Goal: Information Seeking & Learning: Check status

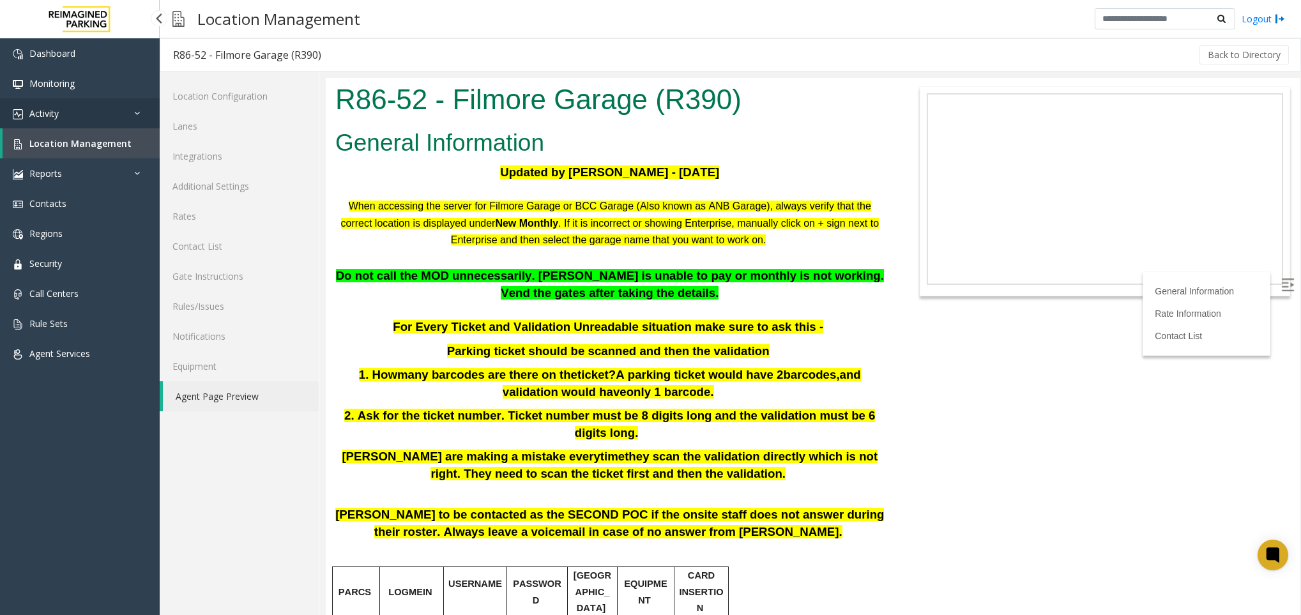
drag, startPoint x: 0, startPoint y: 0, endPoint x: 87, endPoint y: 117, distance: 145.7
click at [87, 117] on link "Activity" at bounding box center [80, 113] width 160 height 30
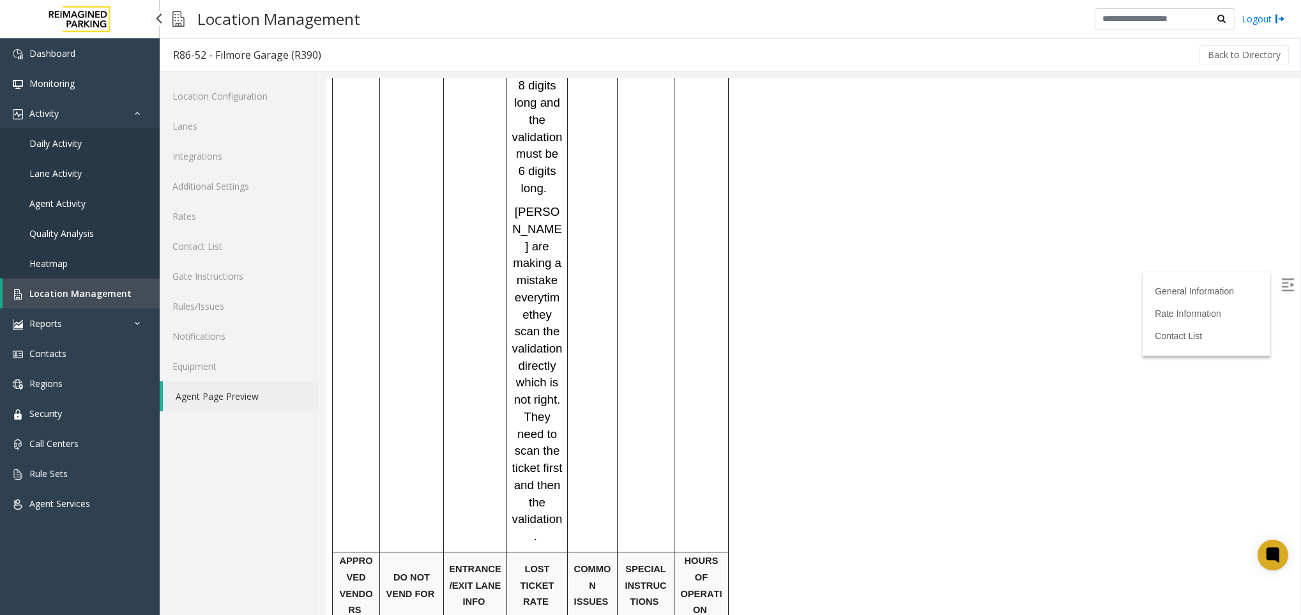
click at [79, 205] on span "Agent Activity" at bounding box center [57, 203] width 56 height 12
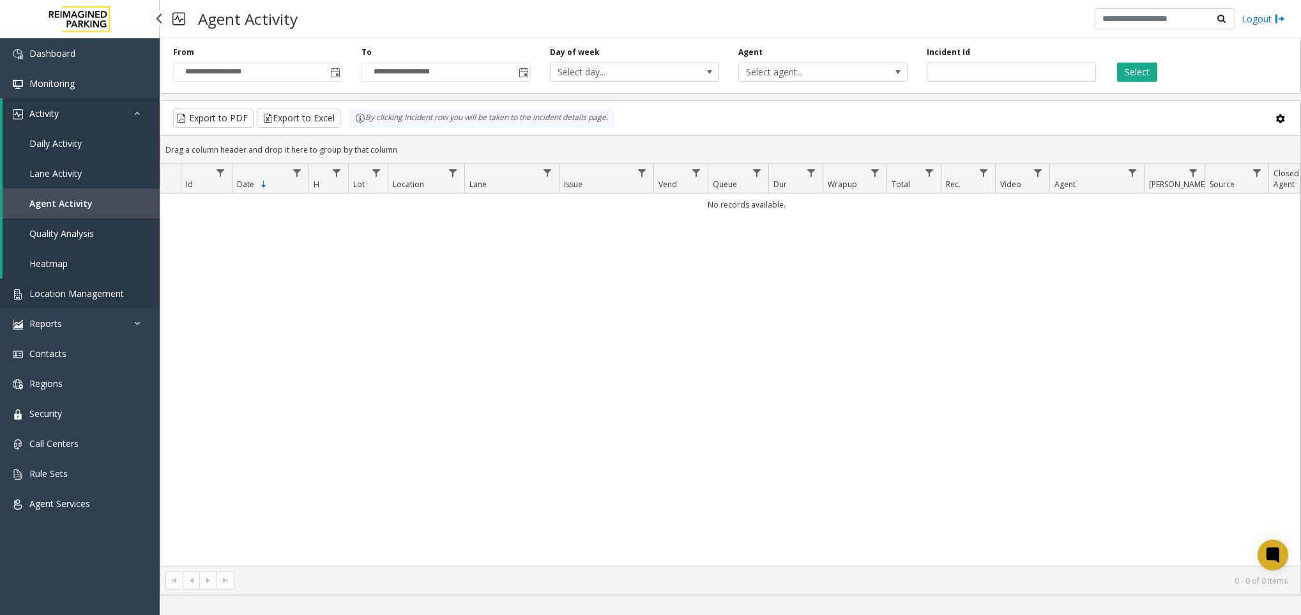
click at [56, 288] on span "Location Management" at bounding box center [76, 294] width 95 height 12
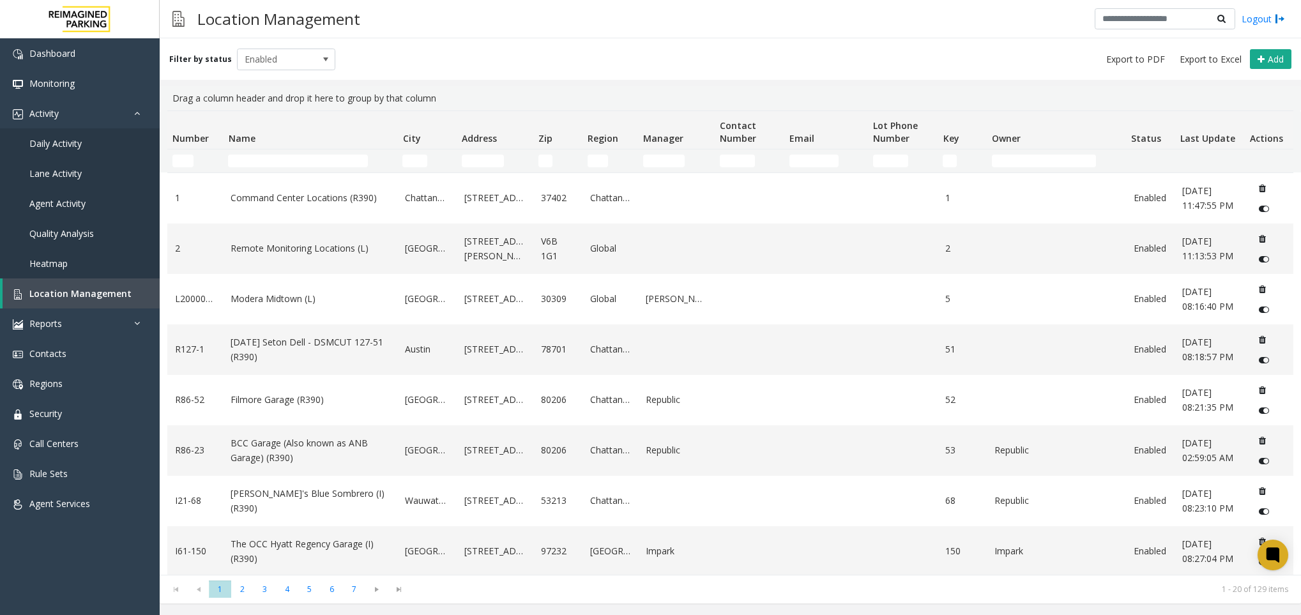
click at [300, 167] on td "Name Filter" at bounding box center [310, 161] width 174 height 23
click at [300, 157] on input "Name Filter" at bounding box center [297, 161] width 139 height 13
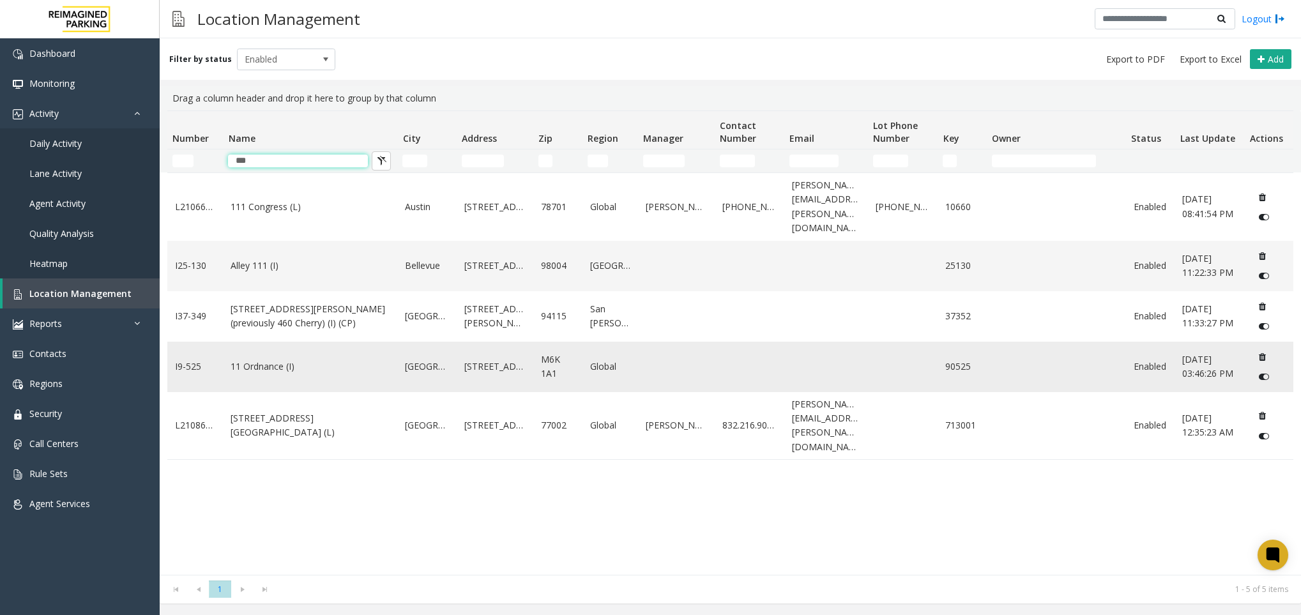
type input "**"
click at [298, 360] on link "11 Ordnance (I)" at bounding box center [310, 367] width 159 height 14
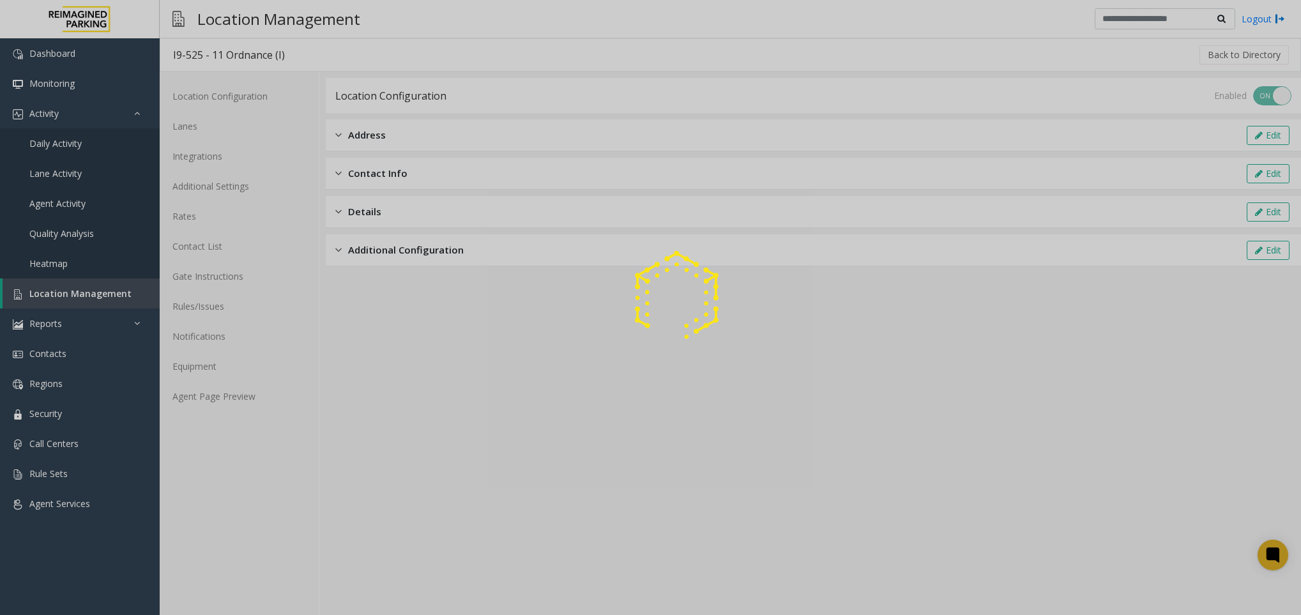
click at [231, 395] on div at bounding box center [650, 307] width 1301 height 615
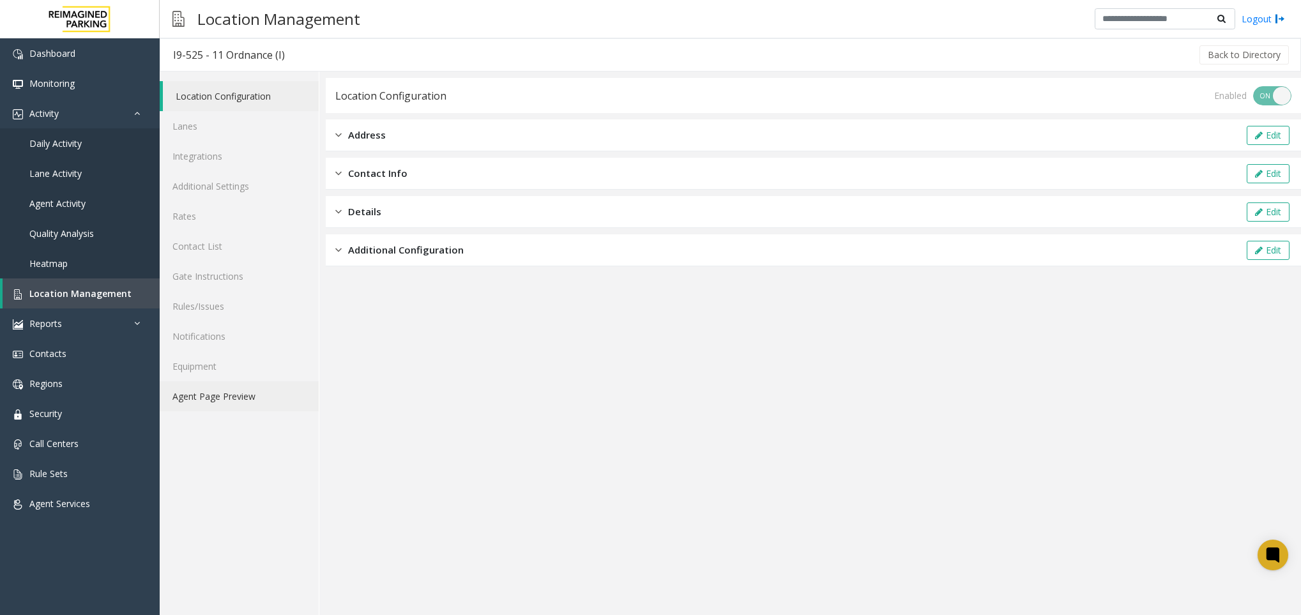
click at [230, 397] on link "Agent Page Preview" at bounding box center [239, 396] width 159 height 30
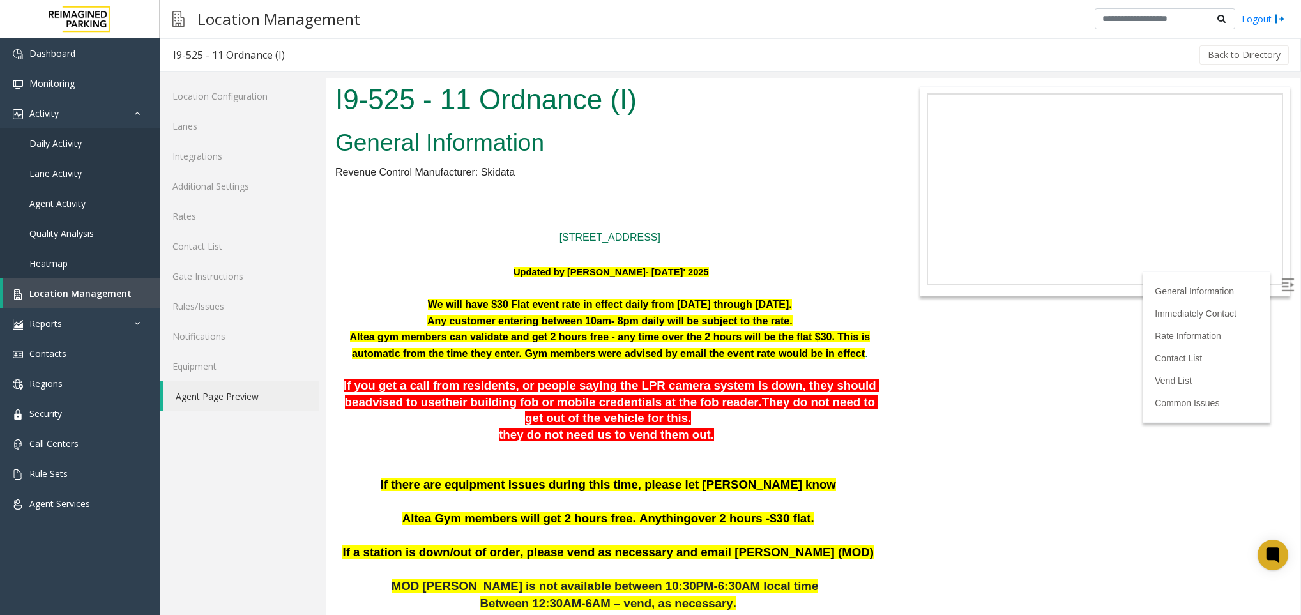
click at [1282, 289] on img at bounding box center [1288, 285] width 13 height 13
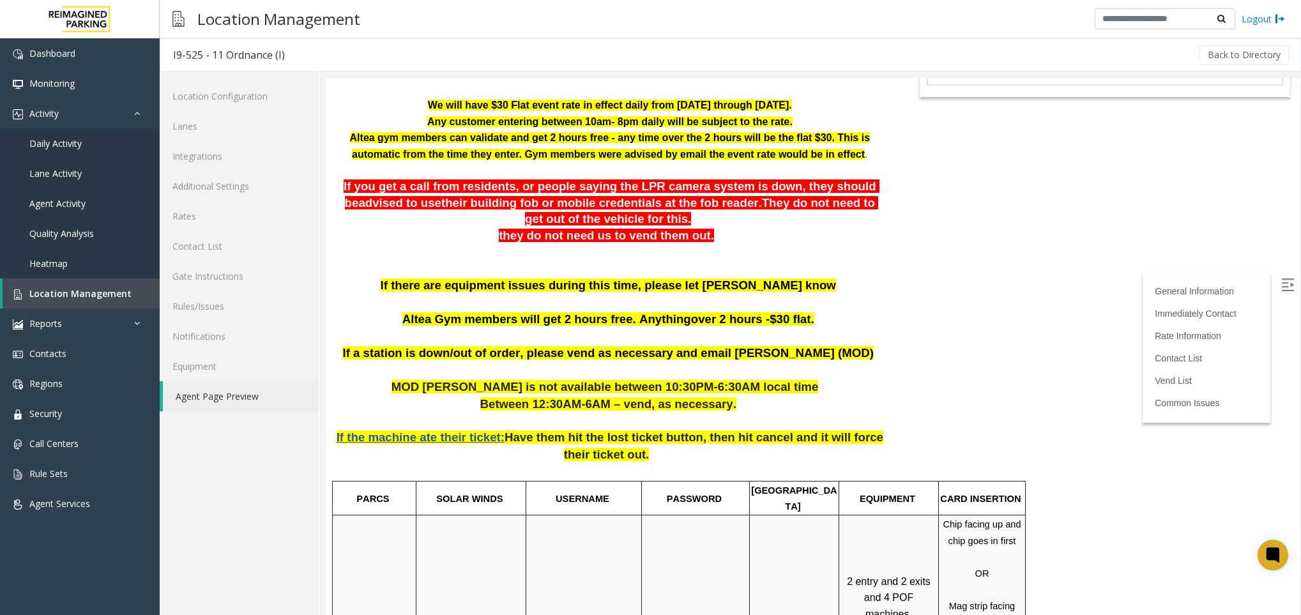
scroll to position [192, 0]
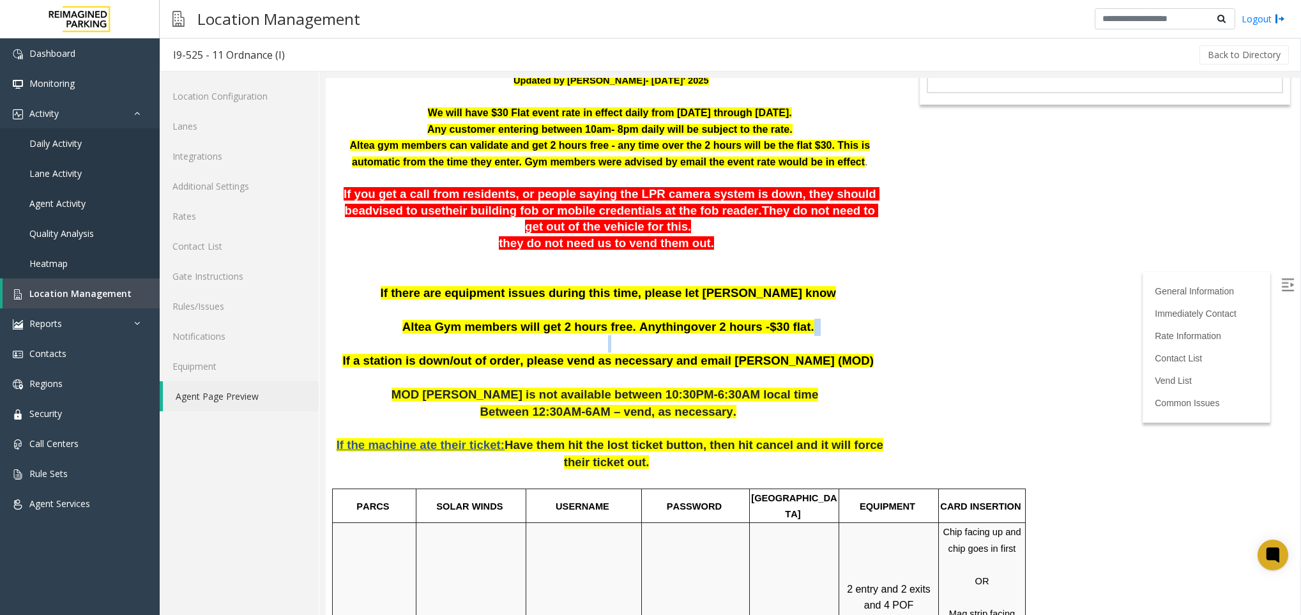
drag, startPoint x: 821, startPoint y: 321, endPoint x: 627, endPoint y: 341, distance: 194.6
click at [627, 341] on p "If there are equipment issues during this time, please let [PERSON_NAME] know A…" at bounding box center [609, 319] width 549 height 68
click at [602, 332] on span "Altea Gym members will get 2 hours free. Anything" at bounding box center [547, 326] width 289 height 13
drag, startPoint x: 522, startPoint y: 323, endPoint x: 620, endPoint y: 330, distance: 98.0
click at [620, 330] on span "Altea Gym members will get 2 hours free. Anything" at bounding box center [547, 326] width 289 height 13
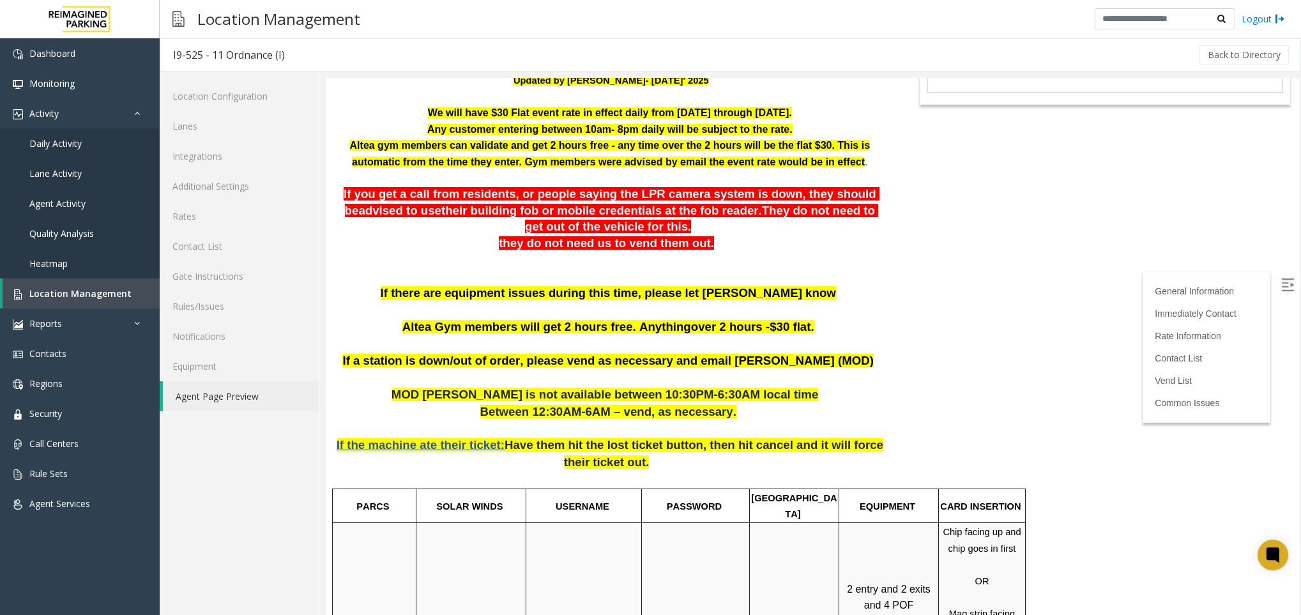
drag, startPoint x: 620, startPoint y: 330, endPoint x: 629, endPoint y: 332, distance: 9.8
click at [629, 332] on span "Altea Gym members will get 2 hours free. Anything" at bounding box center [547, 326] width 289 height 13
click at [194, 207] on link "Rates" at bounding box center [239, 216] width 159 height 30
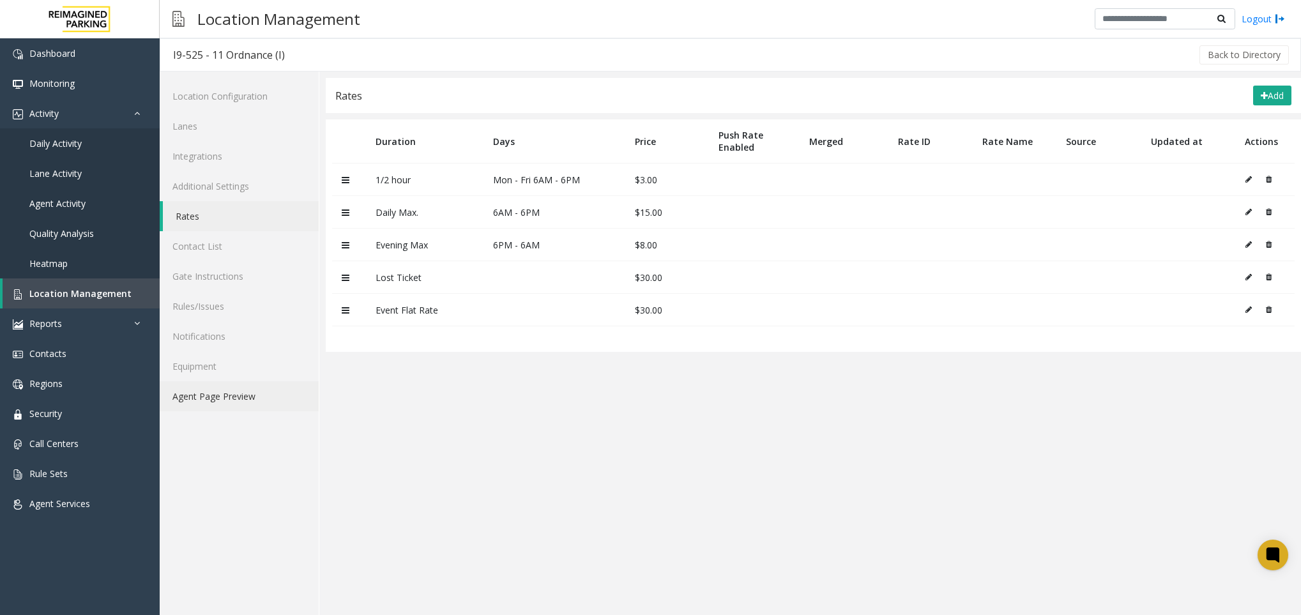
click at [206, 401] on link "Agent Page Preview" at bounding box center [239, 396] width 159 height 30
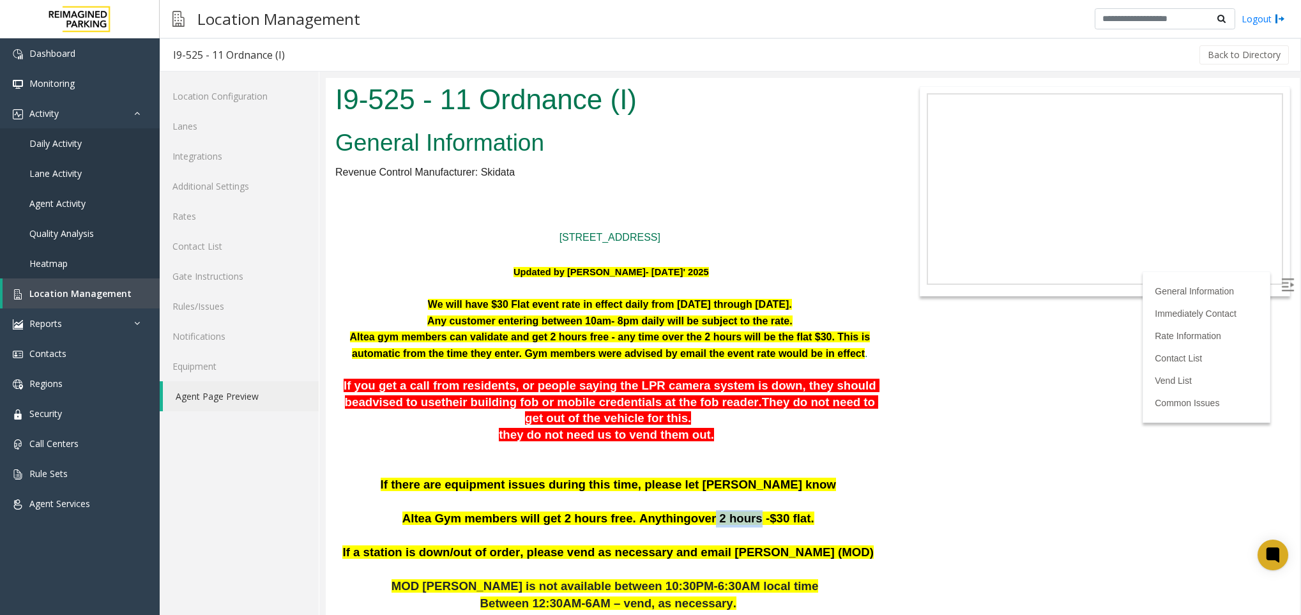
drag, startPoint x: 734, startPoint y: 517, endPoint x: 696, endPoint y: 515, distance: 37.7
click at [696, 515] on span "over 2 hours -" at bounding box center [730, 518] width 79 height 13
drag, startPoint x: 696, startPoint y: 515, endPoint x: 783, endPoint y: 514, distance: 86.3
click at [783, 514] on span "$30 flat." at bounding box center [792, 518] width 44 height 13
drag, startPoint x: 792, startPoint y: 516, endPoint x: 748, endPoint y: 521, distance: 44.5
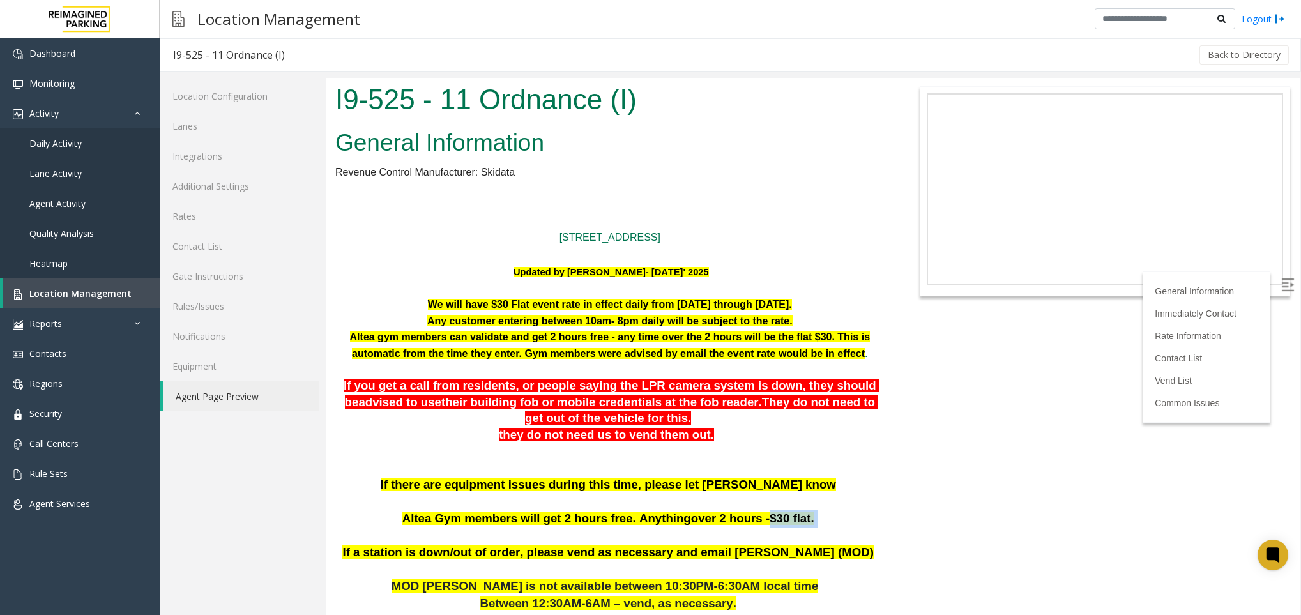
click at [748, 521] on p "If there are equipment issues during this time, please let [PERSON_NAME] know A…" at bounding box center [609, 511] width 549 height 68
click at [231, 217] on link "Rates" at bounding box center [239, 216] width 159 height 30
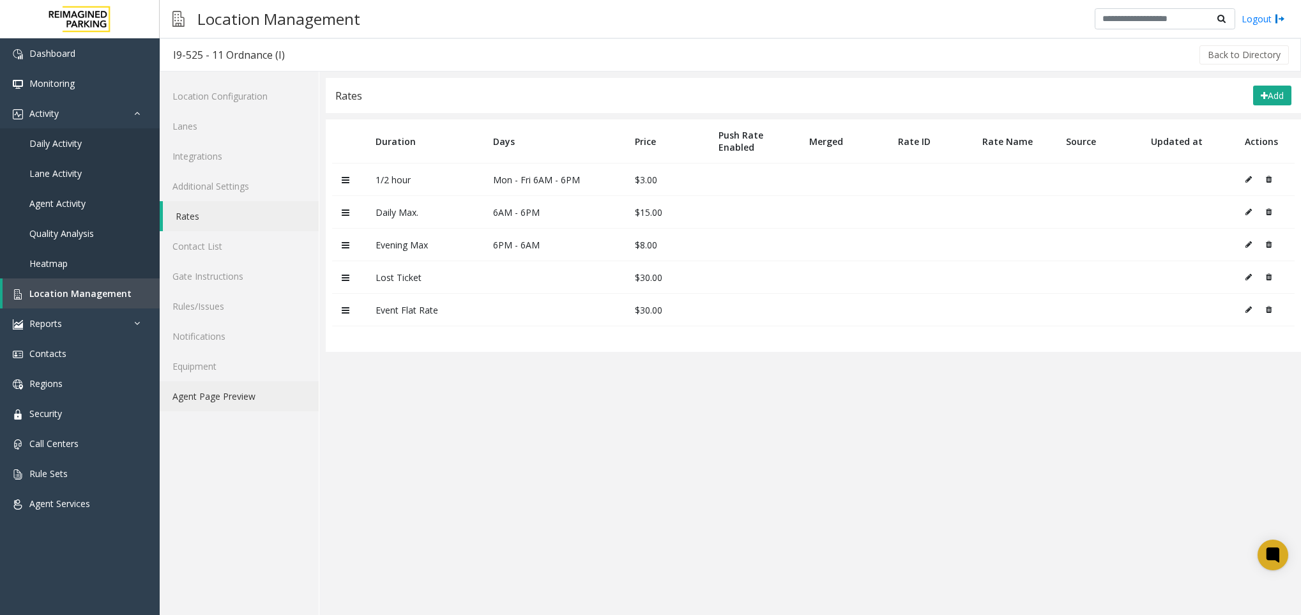
click at [242, 405] on link "Agent Page Preview" at bounding box center [239, 396] width 159 height 30
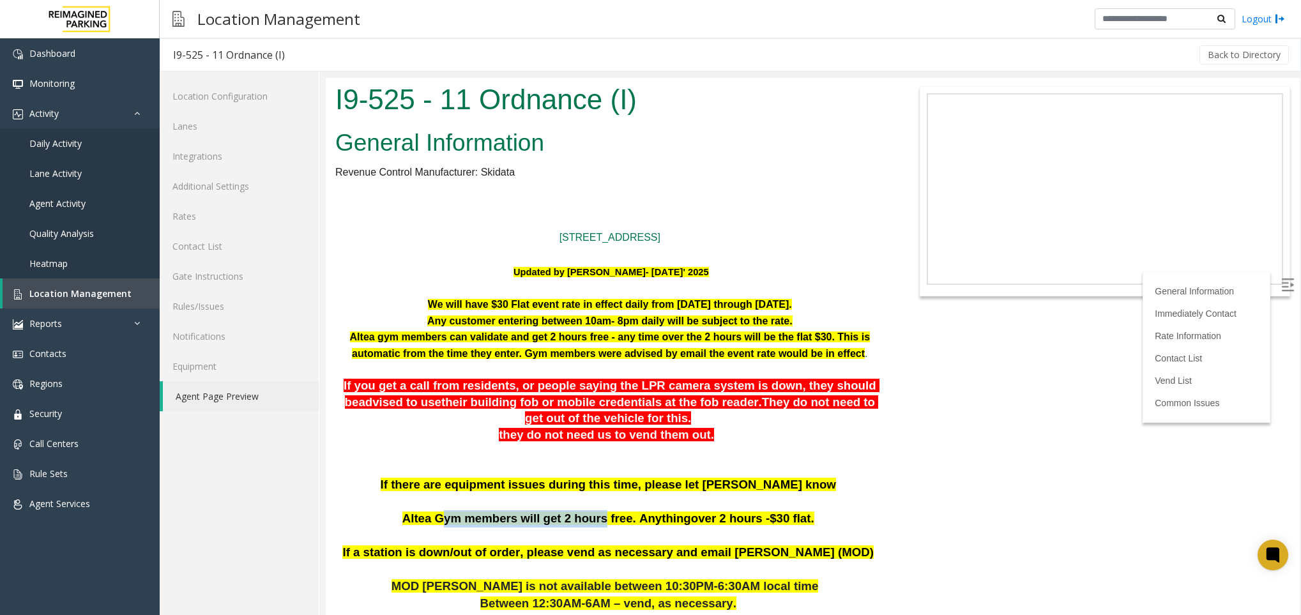
drag, startPoint x: 459, startPoint y: 521, endPoint x: 602, endPoint y: 518, distance: 143.2
click at [602, 518] on span "Altea Gym members will get 2 hours free. Anything" at bounding box center [547, 518] width 289 height 13
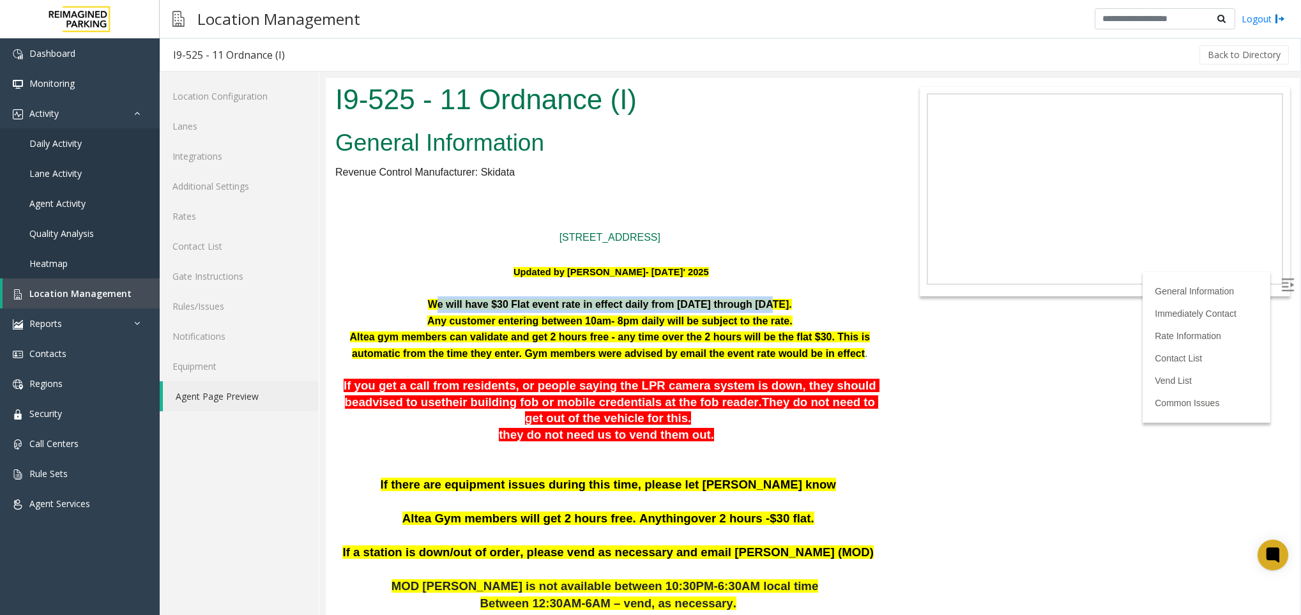
drag, startPoint x: 429, startPoint y: 302, endPoint x: 767, endPoint y: 302, distance: 338.0
click at [767, 302] on font "We will have $30 Flat event rate in effect daily from [DATE] through [DATE]." at bounding box center [610, 304] width 364 height 11
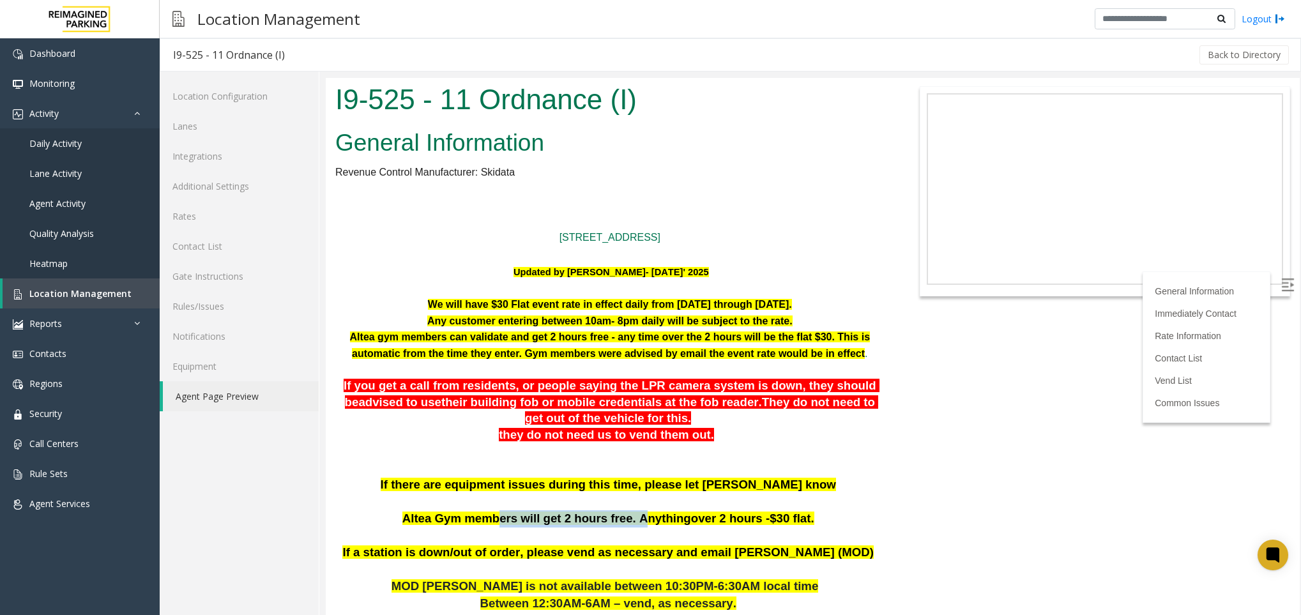
drag, startPoint x: 505, startPoint y: 521, endPoint x: 634, endPoint y: 519, distance: 129.7
click at [634, 519] on span "Altea Gym members will get 2 hours free. Anything" at bounding box center [547, 518] width 289 height 13
drag, startPoint x: 634, startPoint y: 519, endPoint x: 613, endPoint y: 542, distance: 31.2
click at [613, 542] on p "If there are equipment issues during this time, please let [PERSON_NAME] know A…" at bounding box center [609, 511] width 549 height 68
drag, startPoint x: 625, startPoint y: 532, endPoint x: 577, endPoint y: 535, distance: 48.6
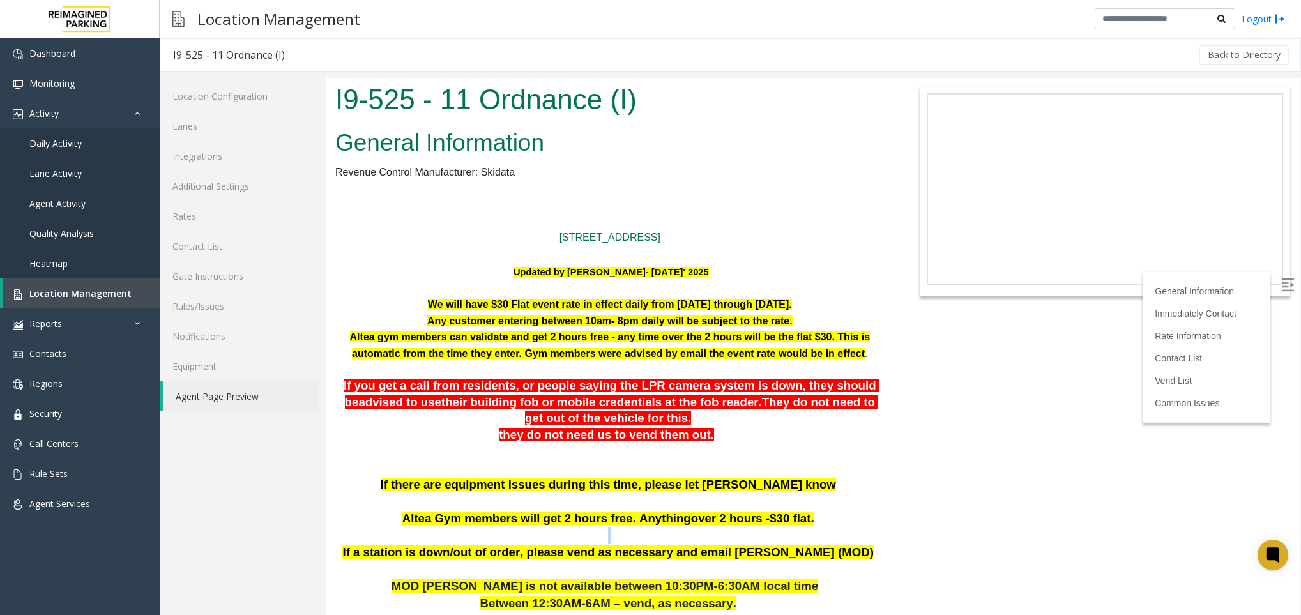
click at [577, 535] on p "If there are equipment issues during this time, please let [PERSON_NAME] know A…" at bounding box center [609, 511] width 549 height 68
click at [73, 210] on link "Agent Activity" at bounding box center [80, 203] width 160 height 30
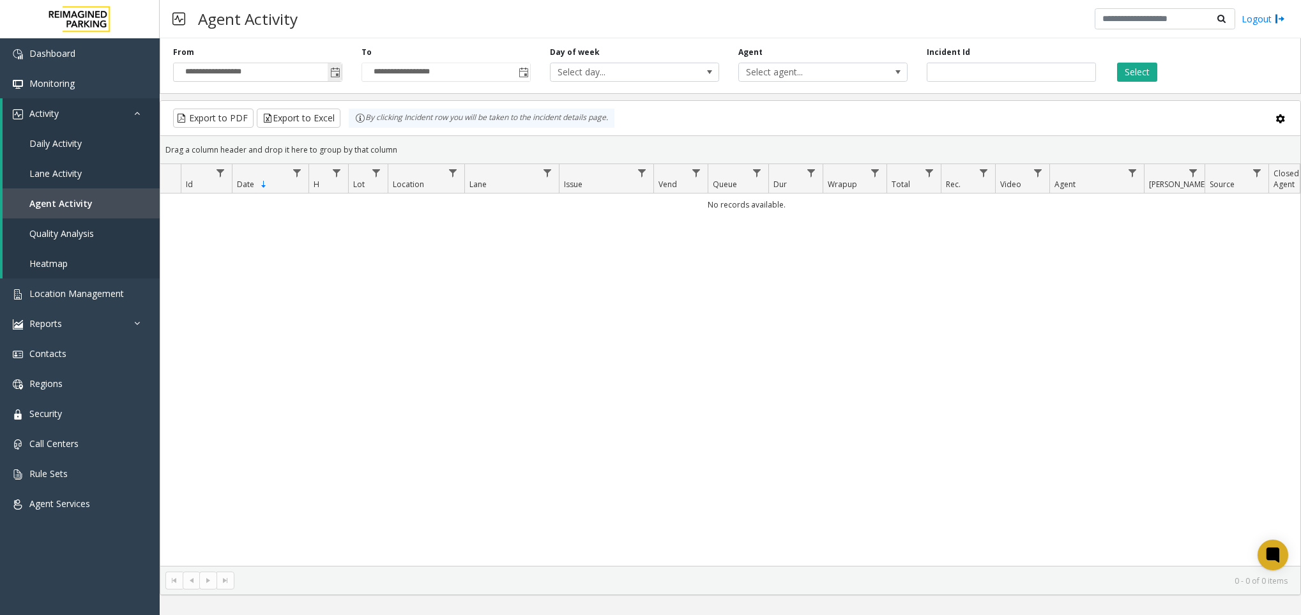
click at [337, 78] on span "Toggle popup" at bounding box center [335, 73] width 10 height 10
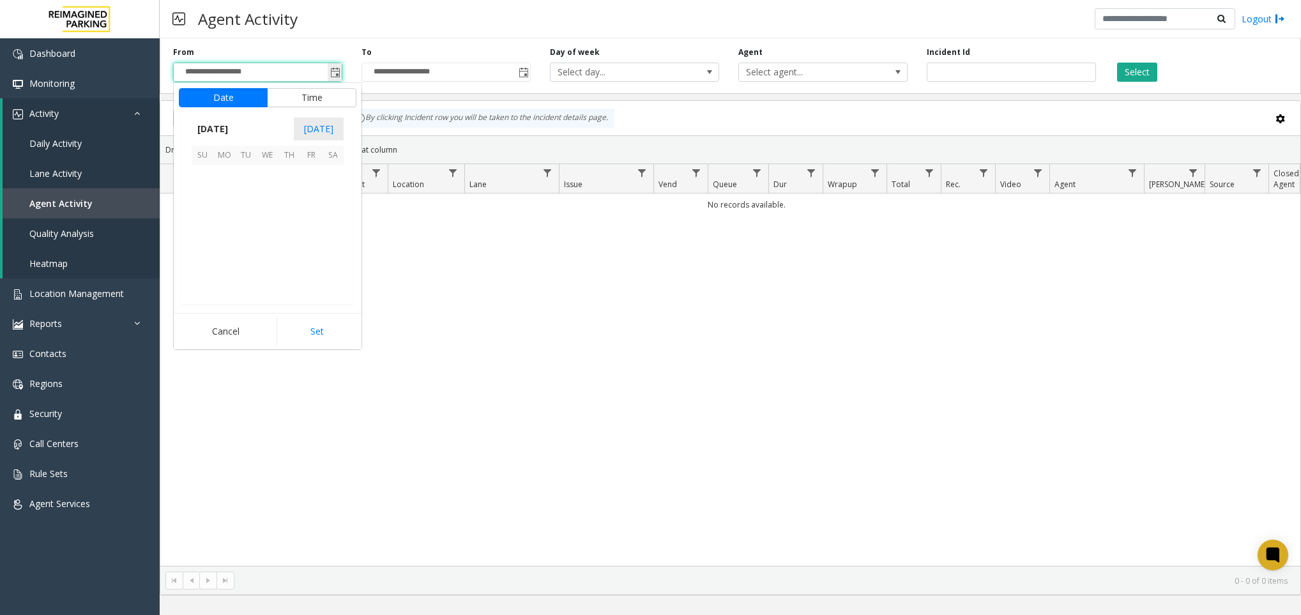
scroll to position [229048, 0]
click at [201, 267] on span "24" at bounding box center [203, 264] width 22 height 22
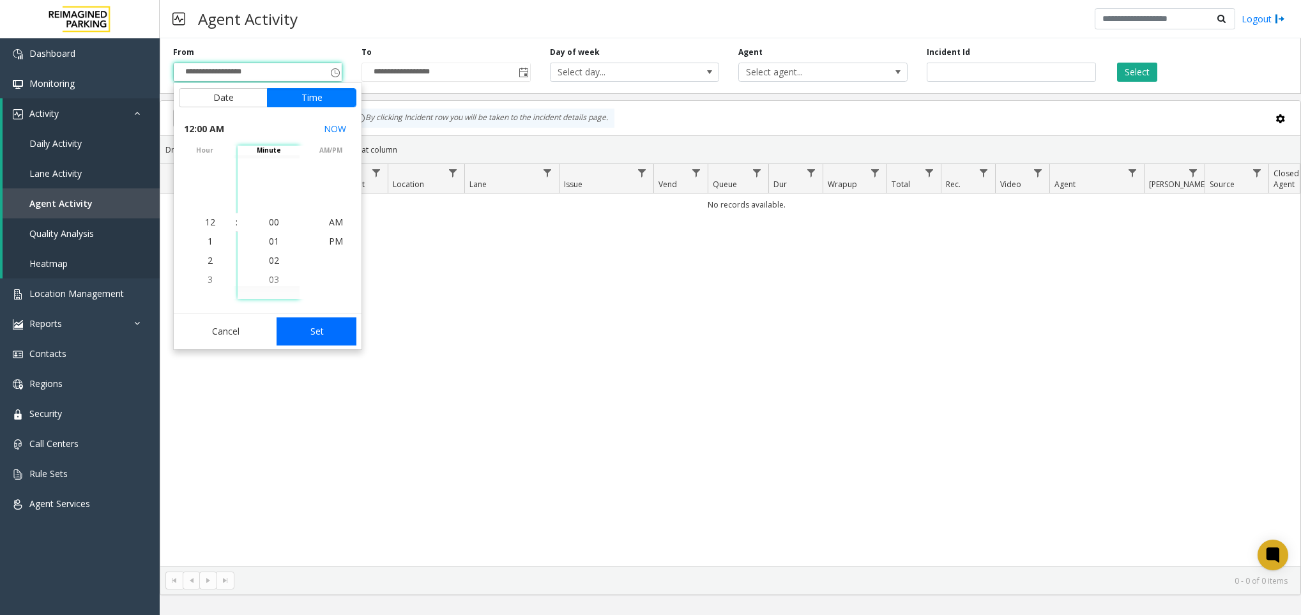
click at [335, 335] on button "Set" at bounding box center [317, 332] width 81 height 28
type input "**********"
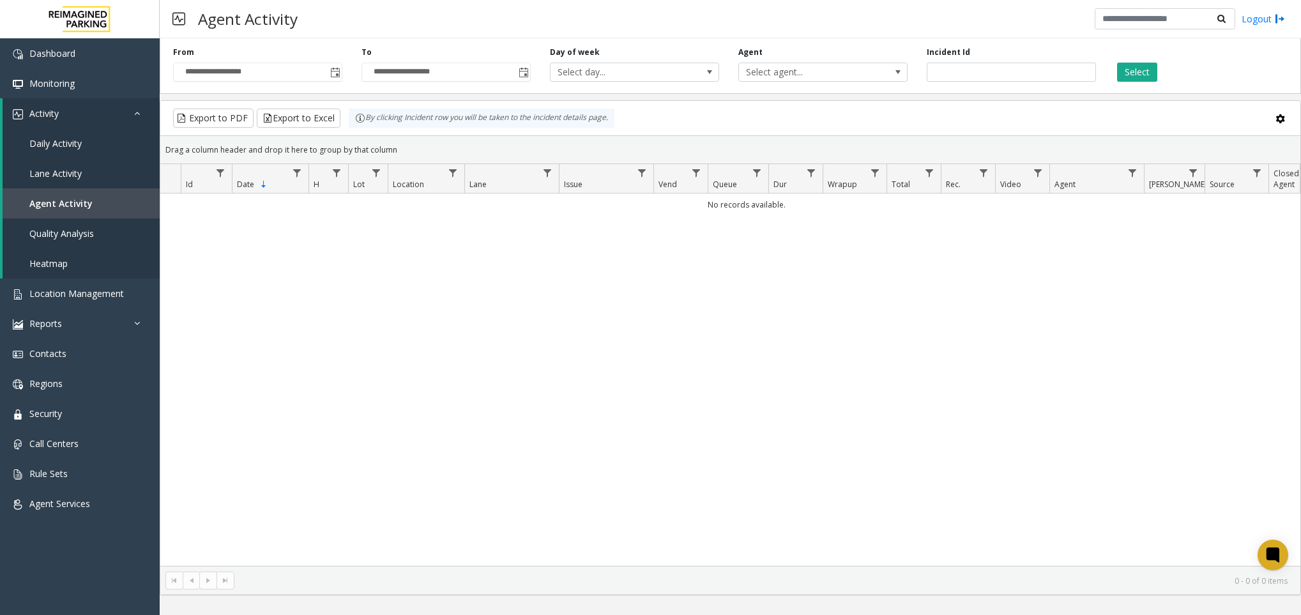
click at [533, 73] on div "**********" at bounding box center [446, 64] width 188 height 35
click at [527, 73] on span "Toggle popup" at bounding box center [524, 73] width 10 height 10
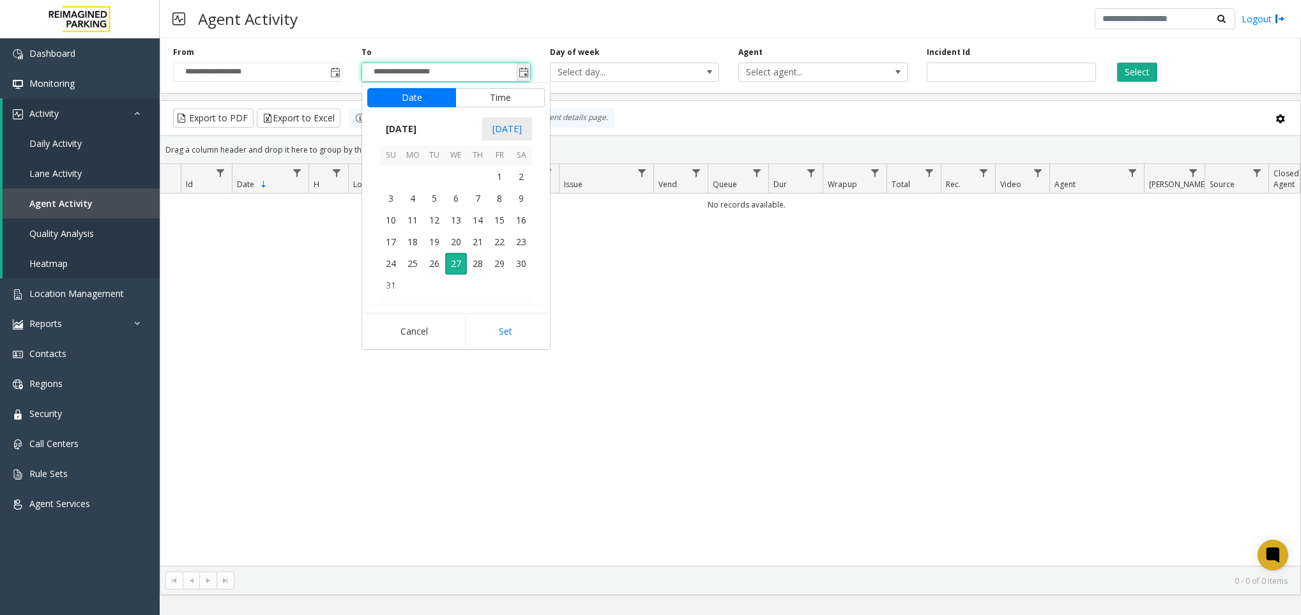
scroll to position [19, 0]
click at [392, 267] on span "24" at bounding box center [391, 264] width 22 height 22
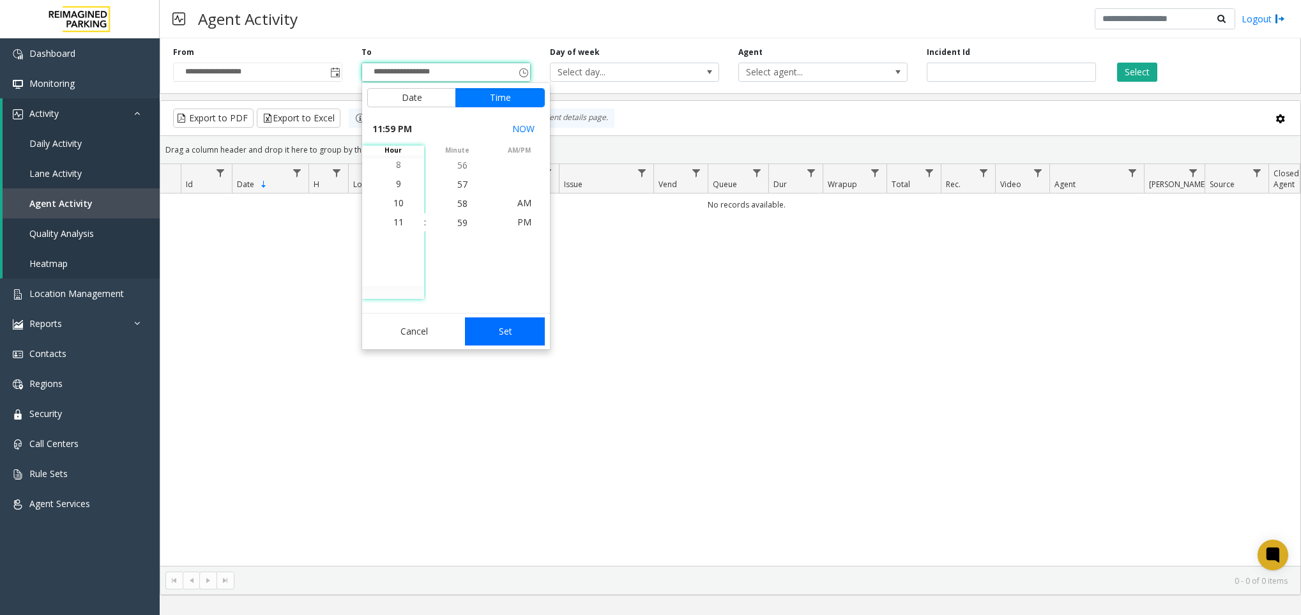
click at [510, 335] on button "Set" at bounding box center [505, 332] width 81 height 28
type input "**********"
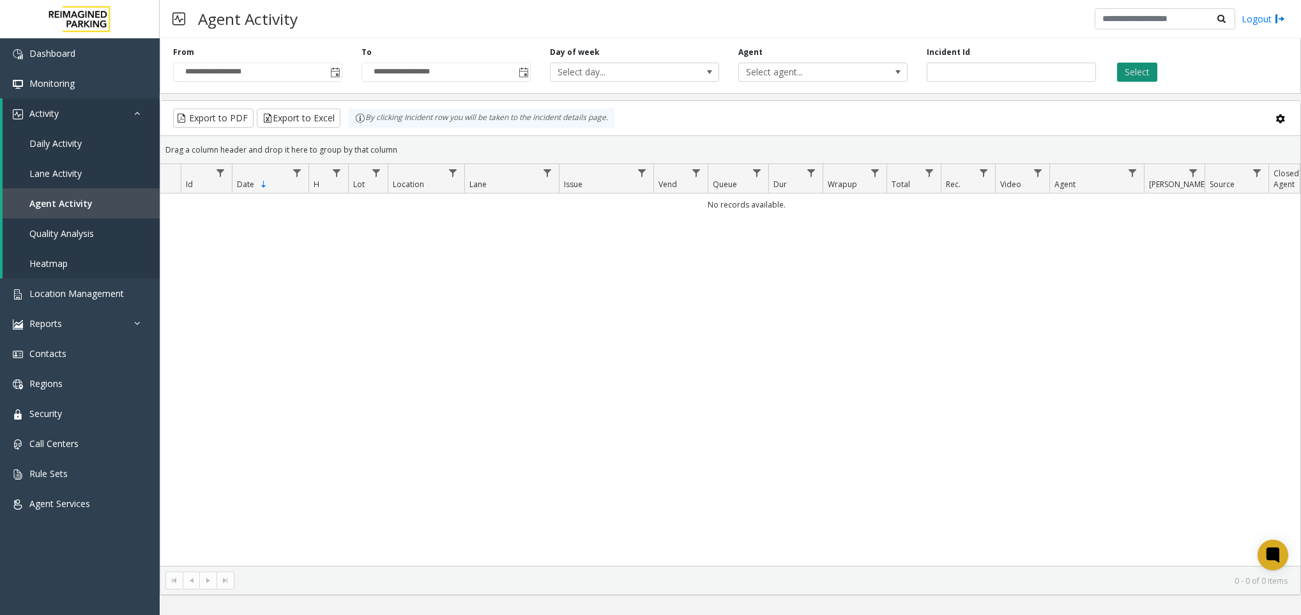
click at [1132, 77] on button "Select" at bounding box center [1137, 72] width 40 height 19
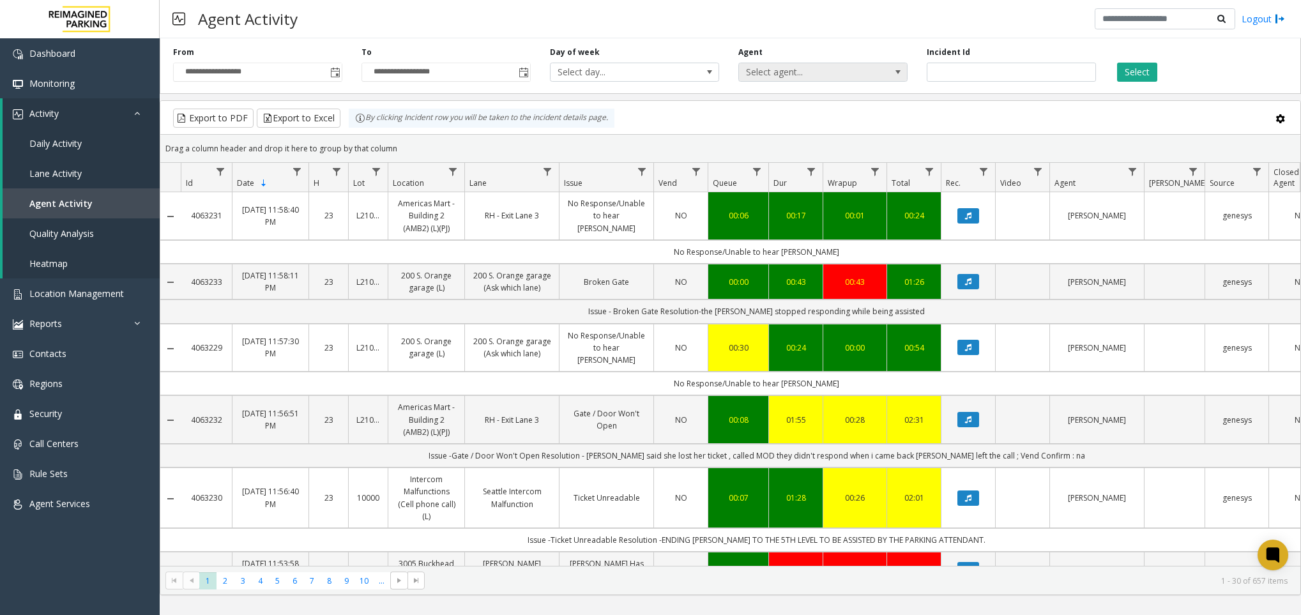
click at [792, 72] on span "Select agent..." at bounding box center [806, 72] width 134 height 18
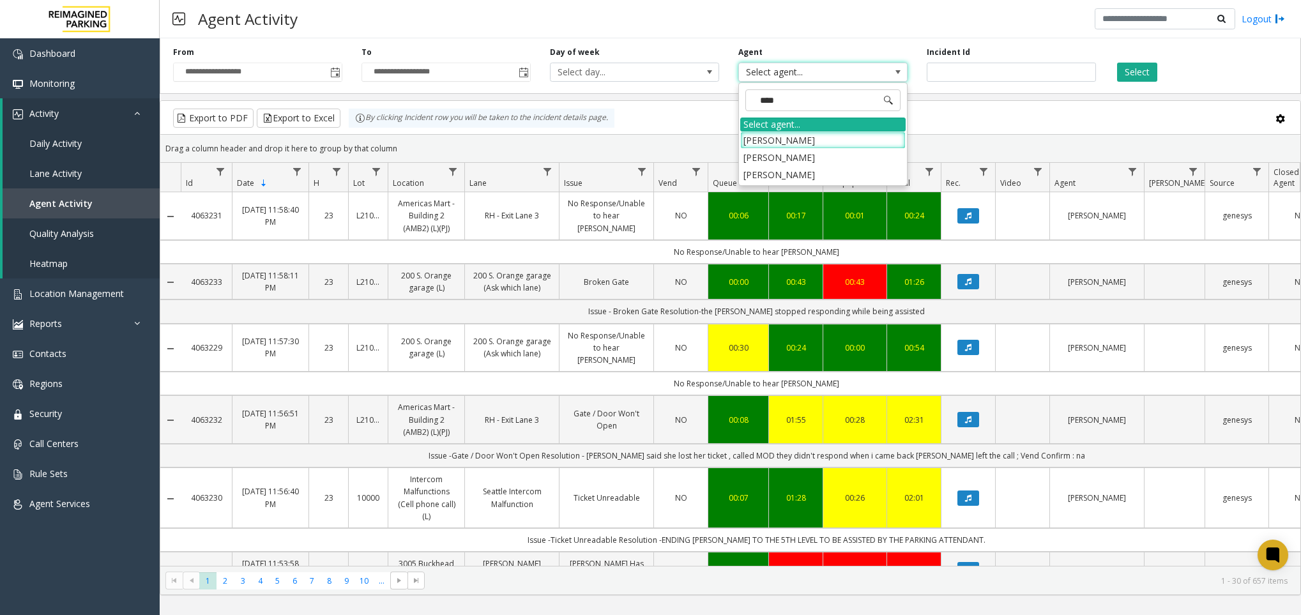
type input "*****"
click at [786, 165] on li "[PERSON_NAME]" at bounding box center [822, 157] width 165 height 17
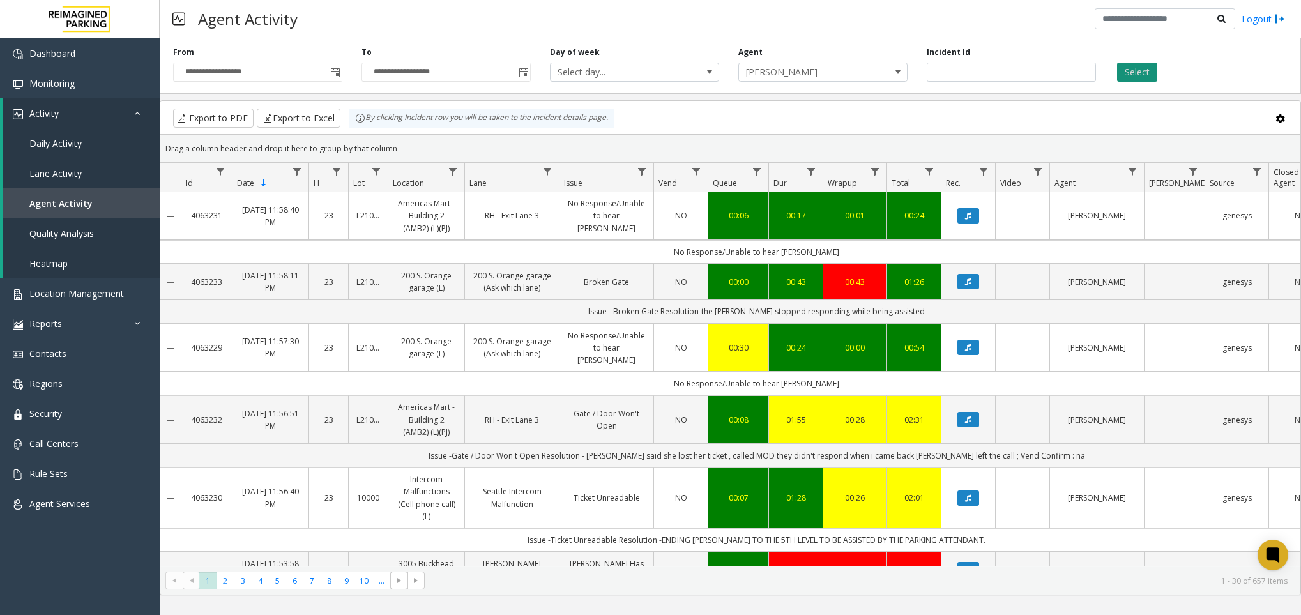
click at [1143, 77] on button "Select" at bounding box center [1137, 72] width 40 height 19
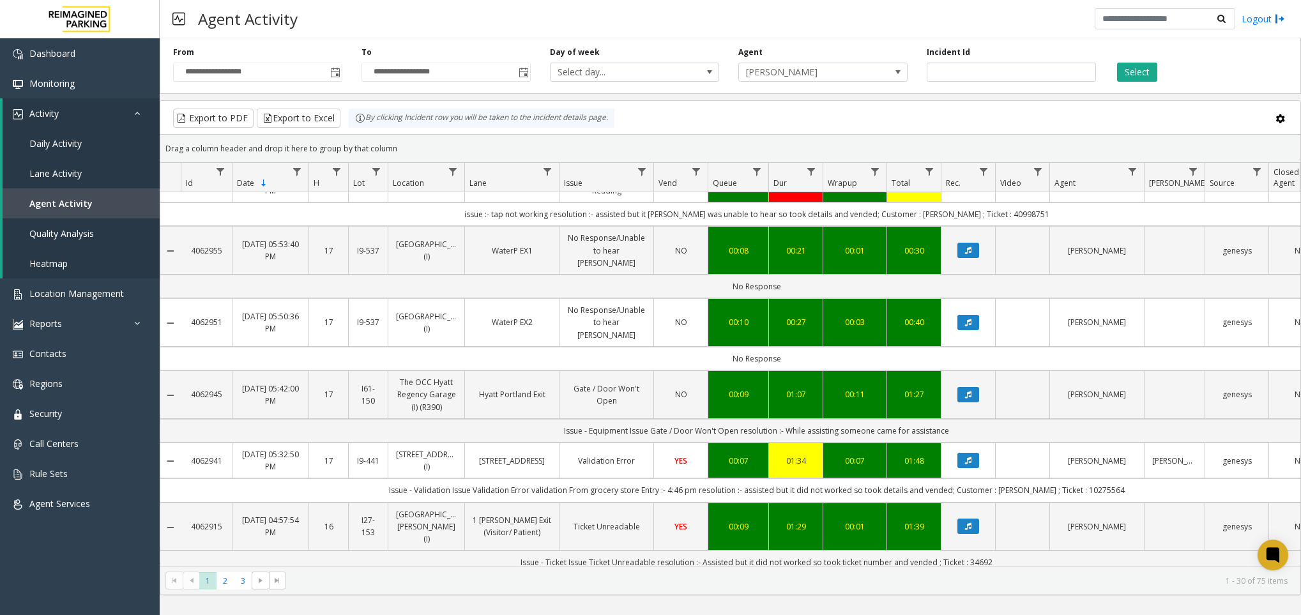
scroll to position [1620, 0]
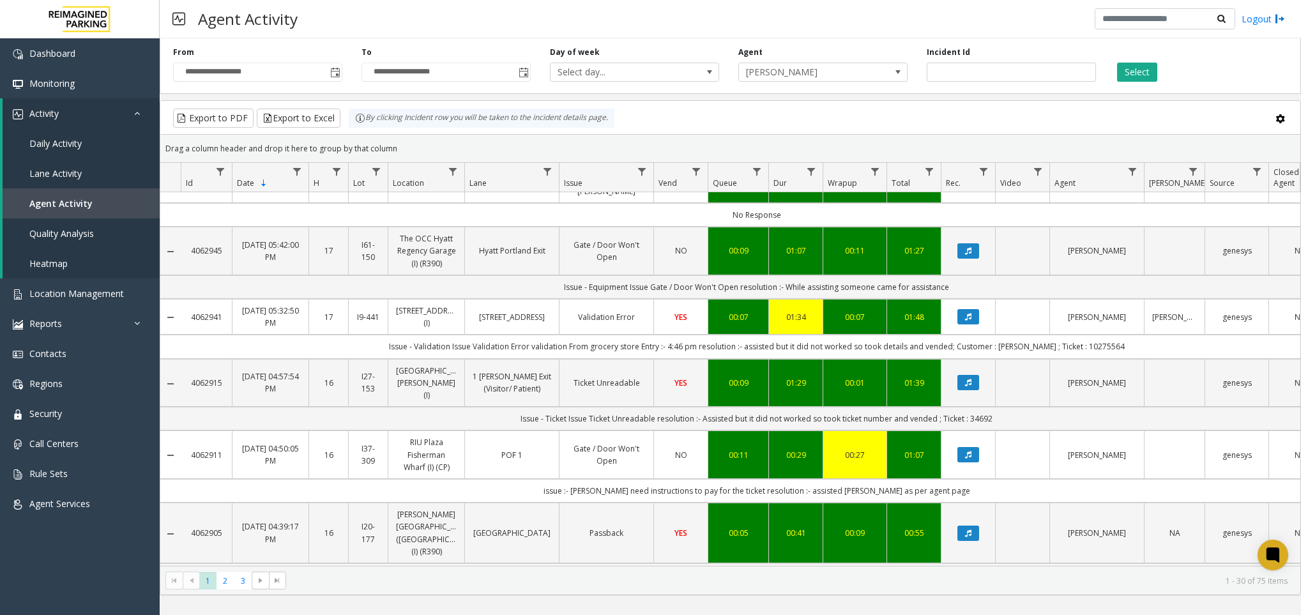
click at [227, 593] on kendo-pager "* * * 1 2 3 1 - 30 of 75 items" at bounding box center [730, 580] width 1140 height 29
click at [236, 587] on span "3" at bounding box center [242, 580] width 17 height 17
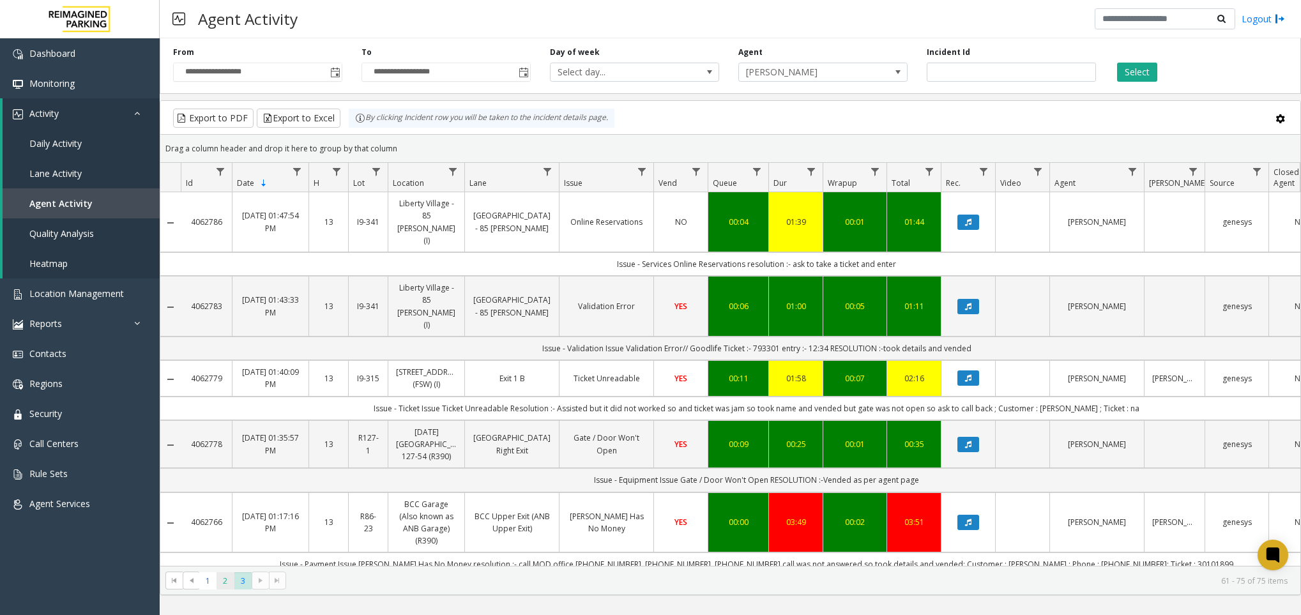
click at [225, 585] on span "2" at bounding box center [225, 580] width 17 height 17
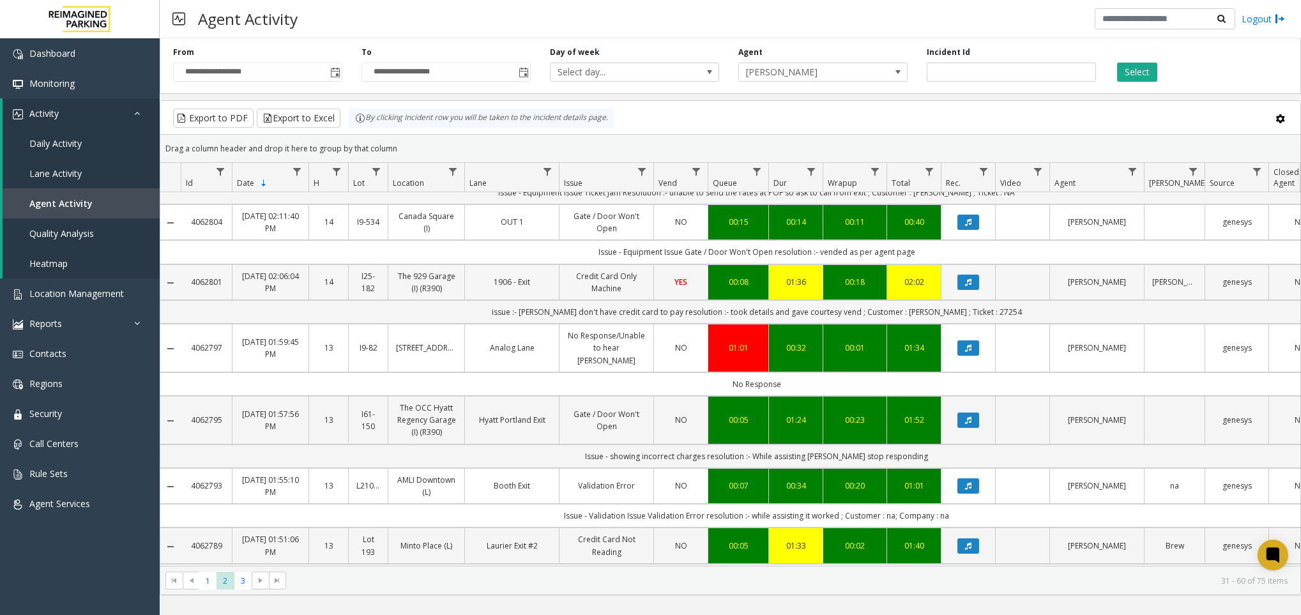
scroll to position [1620, 0]
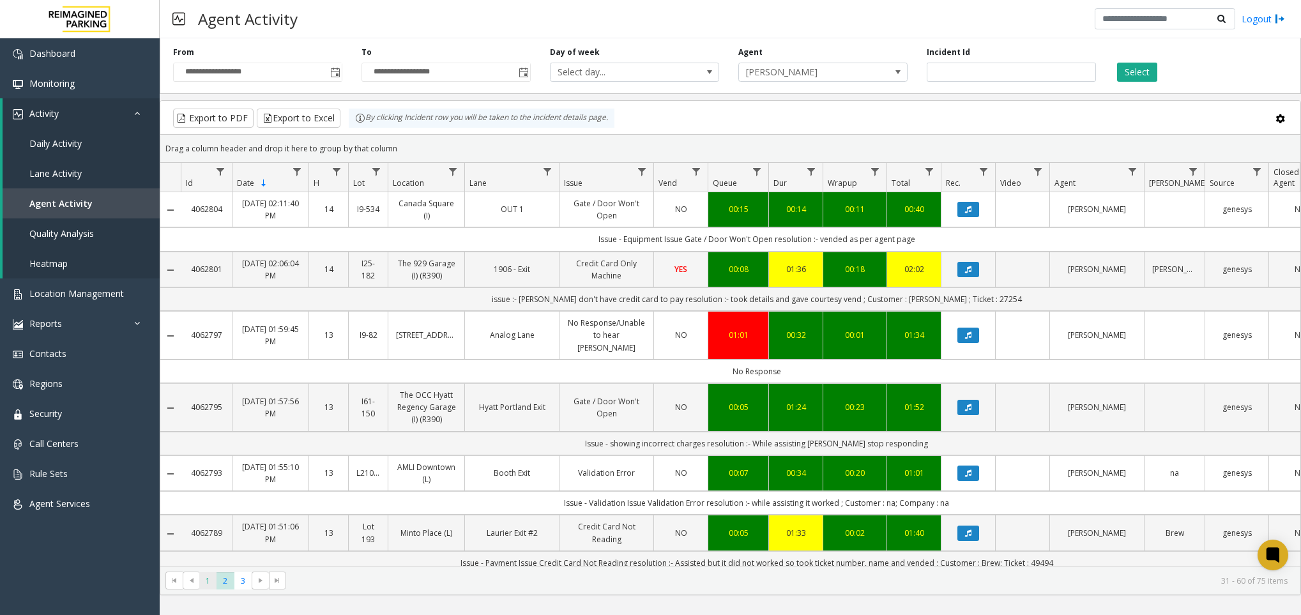
click at [215, 583] on span "1" at bounding box center [207, 580] width 17 height 17
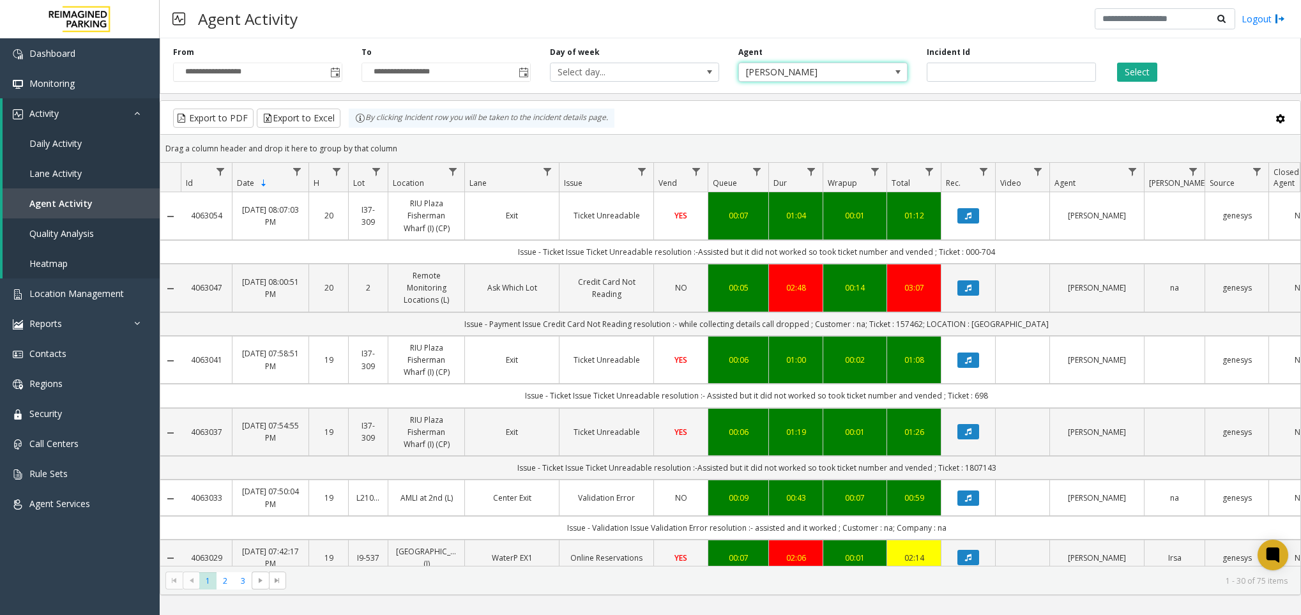
click at [778, 72] on span "[PERSON_NAME]" at bounding box center [806, 72] width 134 height 18
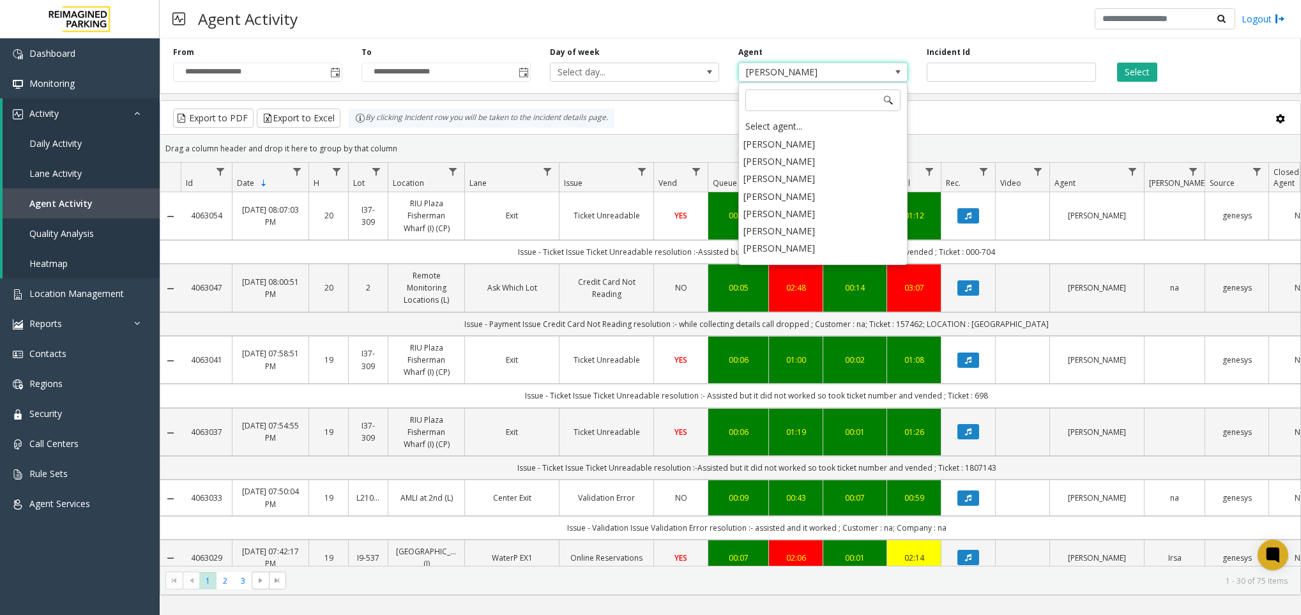
scroll to position [6049, 0]
click at [788, 121] on div "Select agent..." at bounding box center [822, 127] width 165 height 18
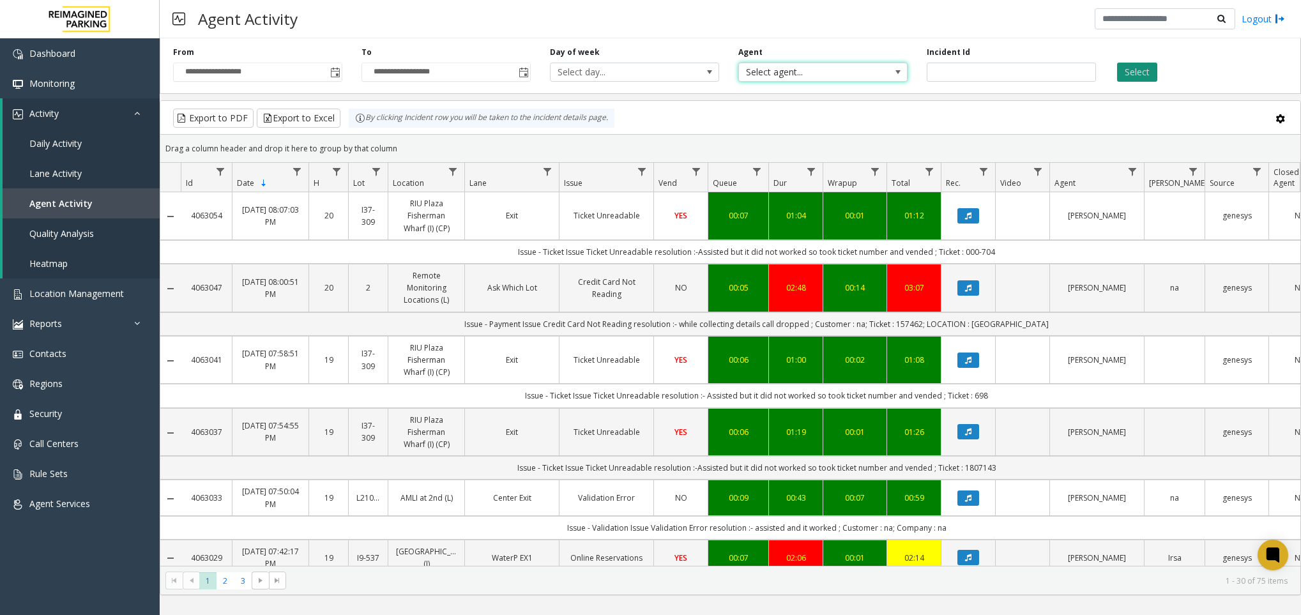
click at [1128, 73] on button "Select" at bounding box center [1137, 72] width 40 height 19
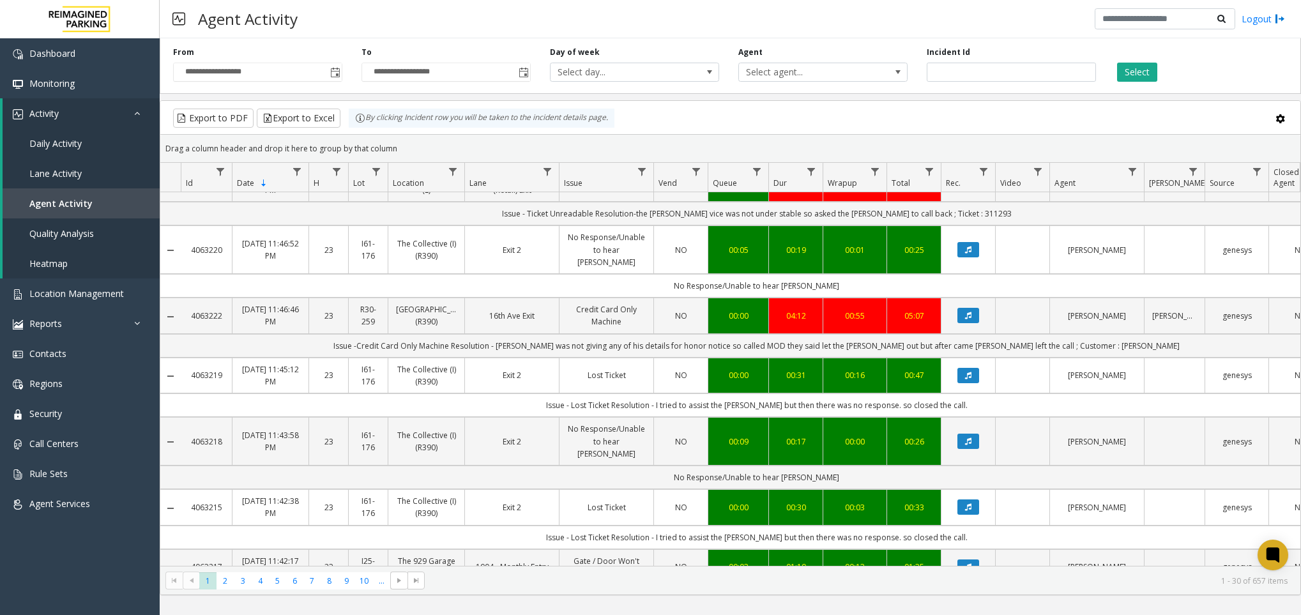
scroll to position [767, 0]
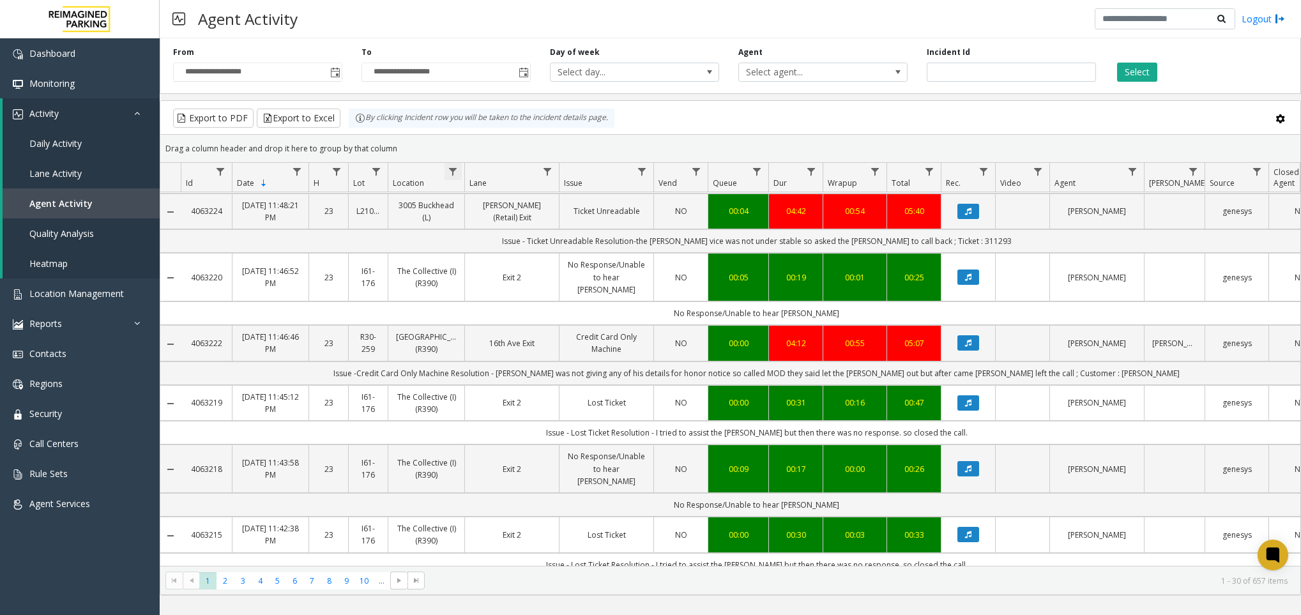
click at [452, 175] on span "Data table" at bounding box center [453, 172] width 10 height 10
click at [473, 231] on input "Location Filter" at bounding box center [508, 228] width 109 height 22
type input "**********"
click button "Filter" at bounding box center [536, 347] width 52 height 28
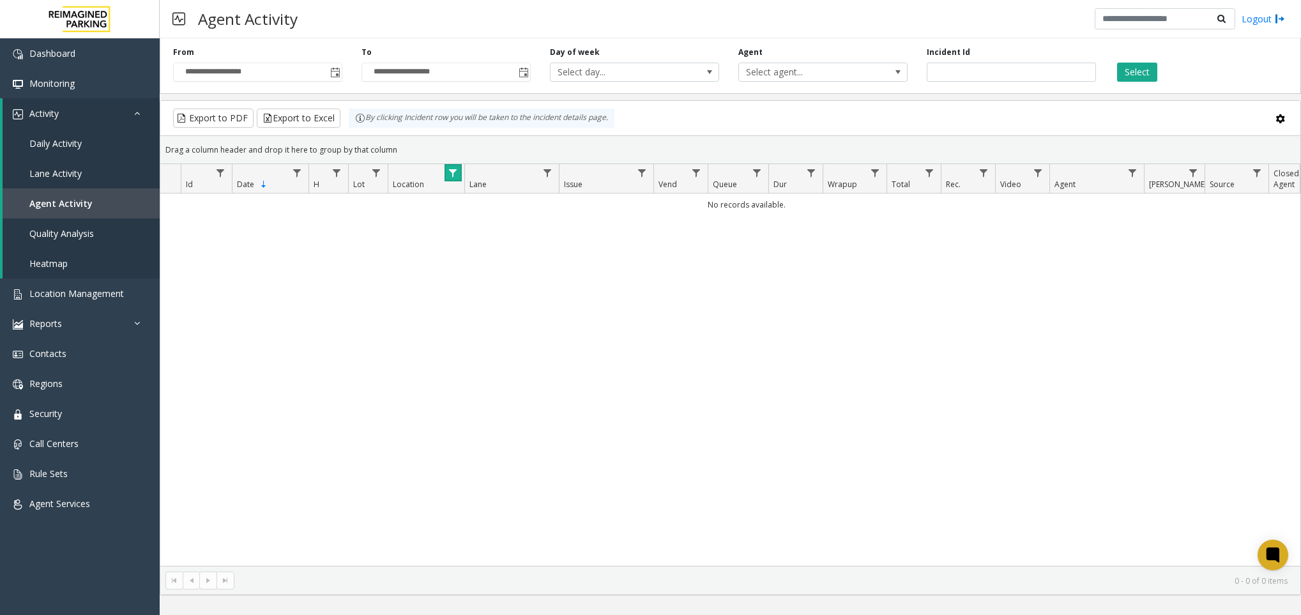
click at [458, 171] on span "Data table" at bounding box center [453, 173] width 10 height 10
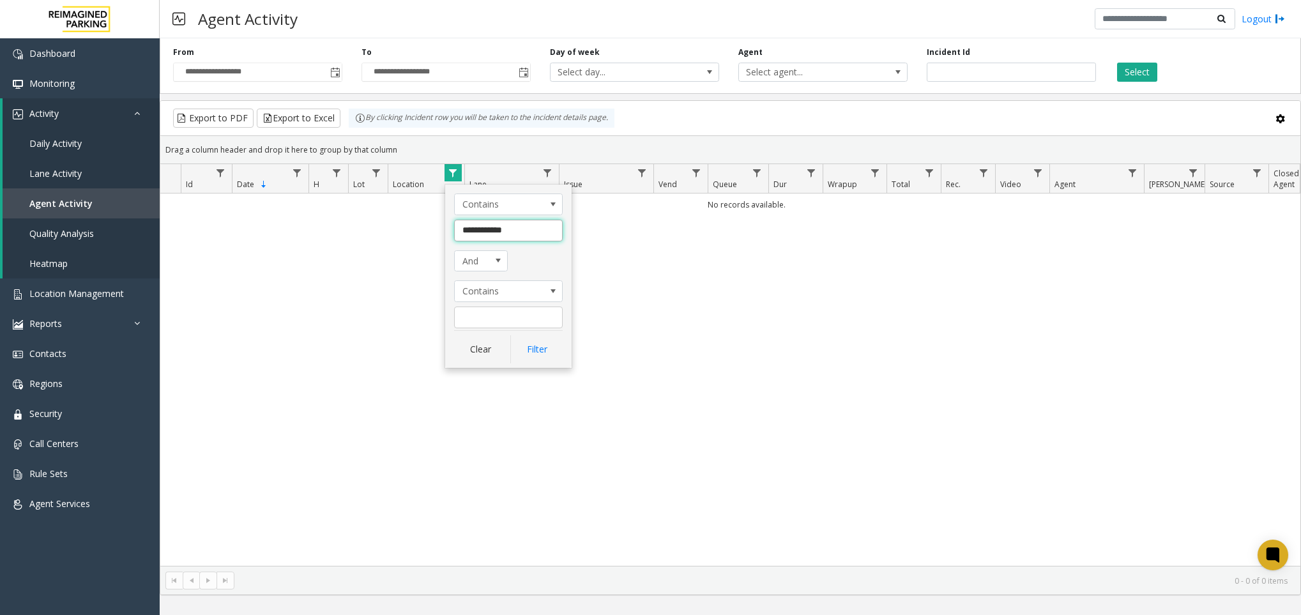
click at [504, 236] on input "**********" at bounding box center [508, 231] width 109 height 22
type input "**"
click button "Filter" at bounding box center [536, 349] width 52 height 28
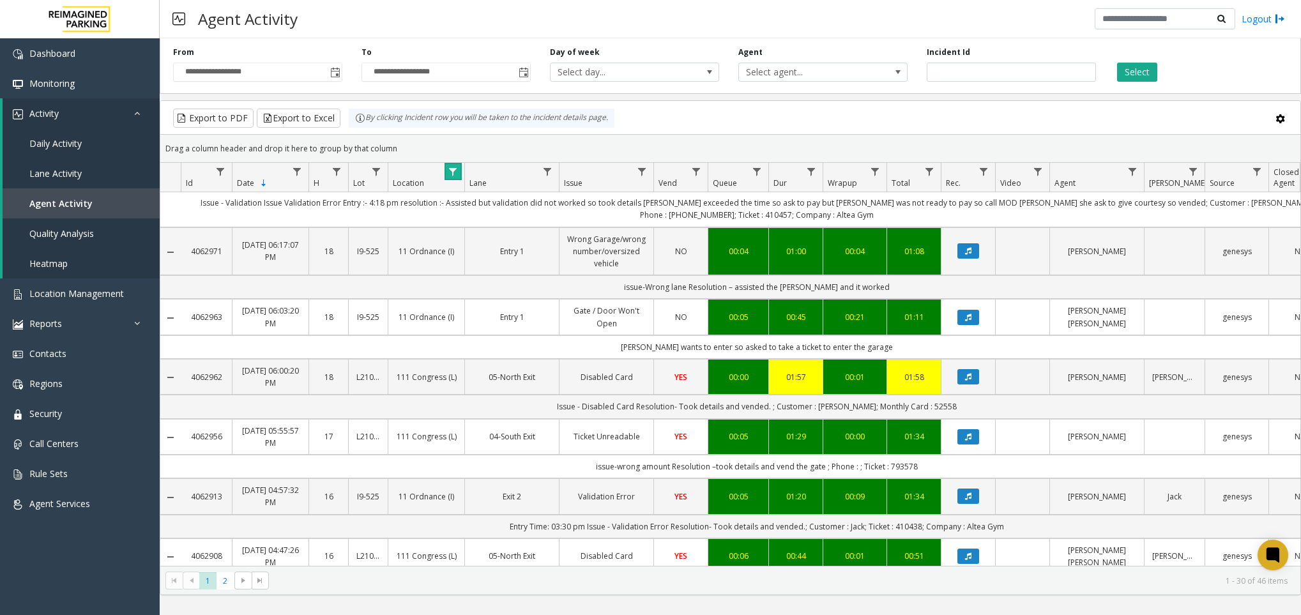
scroll to position [1508, 0]
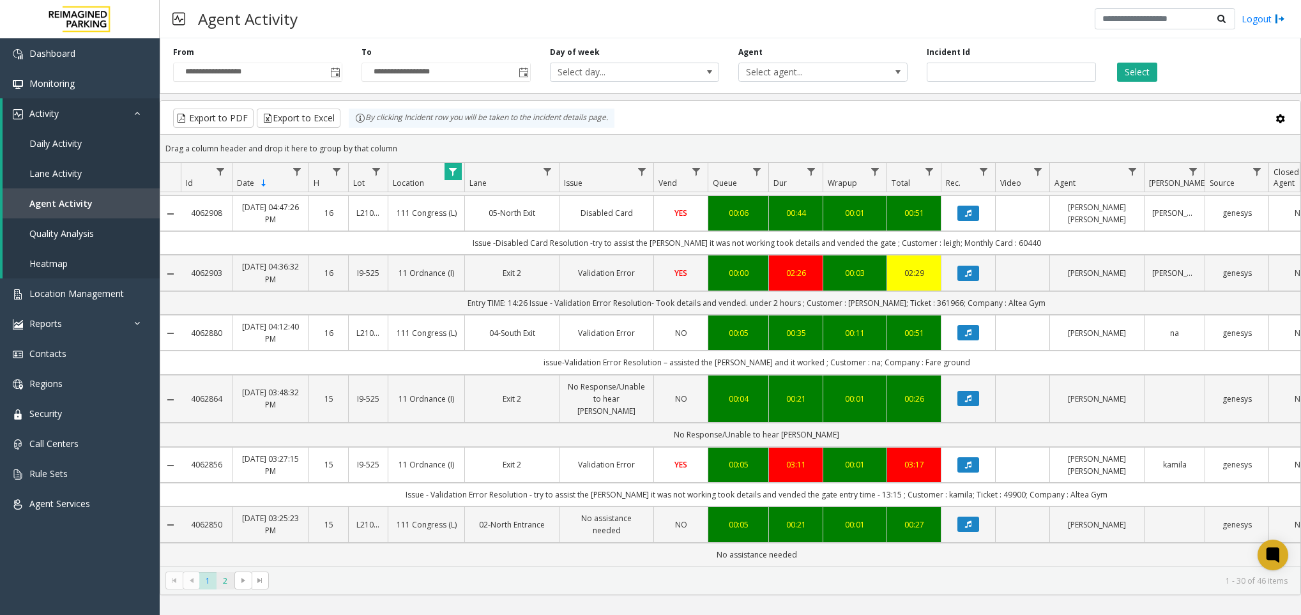
click at [222, 583] on span "2" at bounding box center [225, 580] width 17 height 17
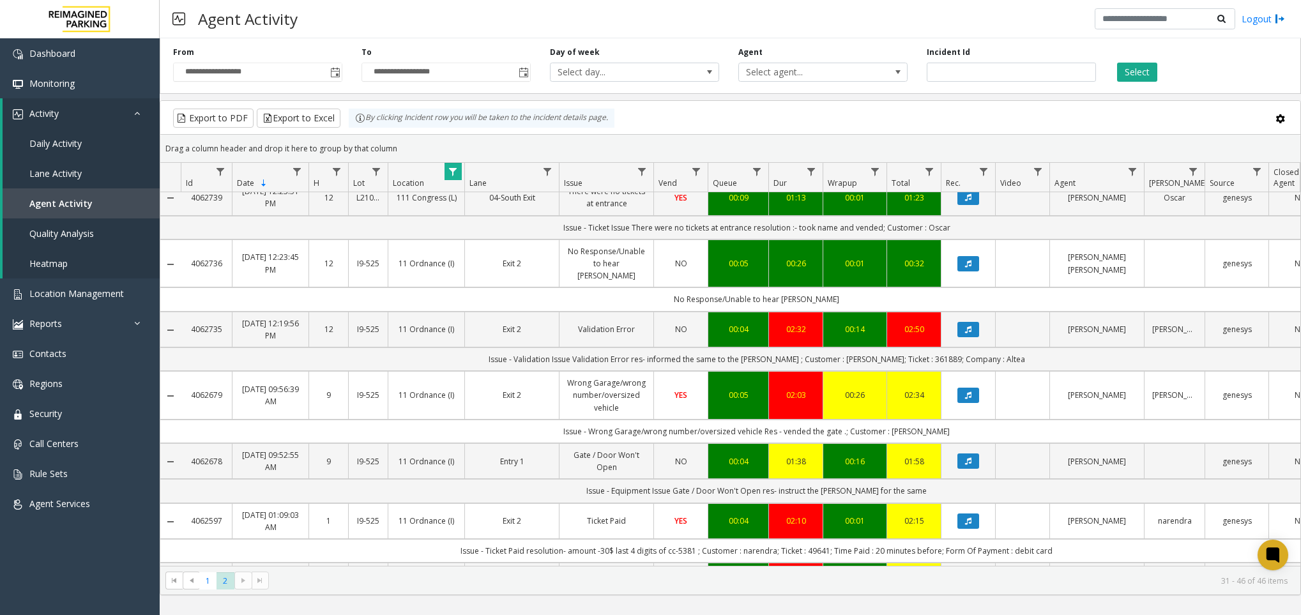
scroll to position [629, 0]
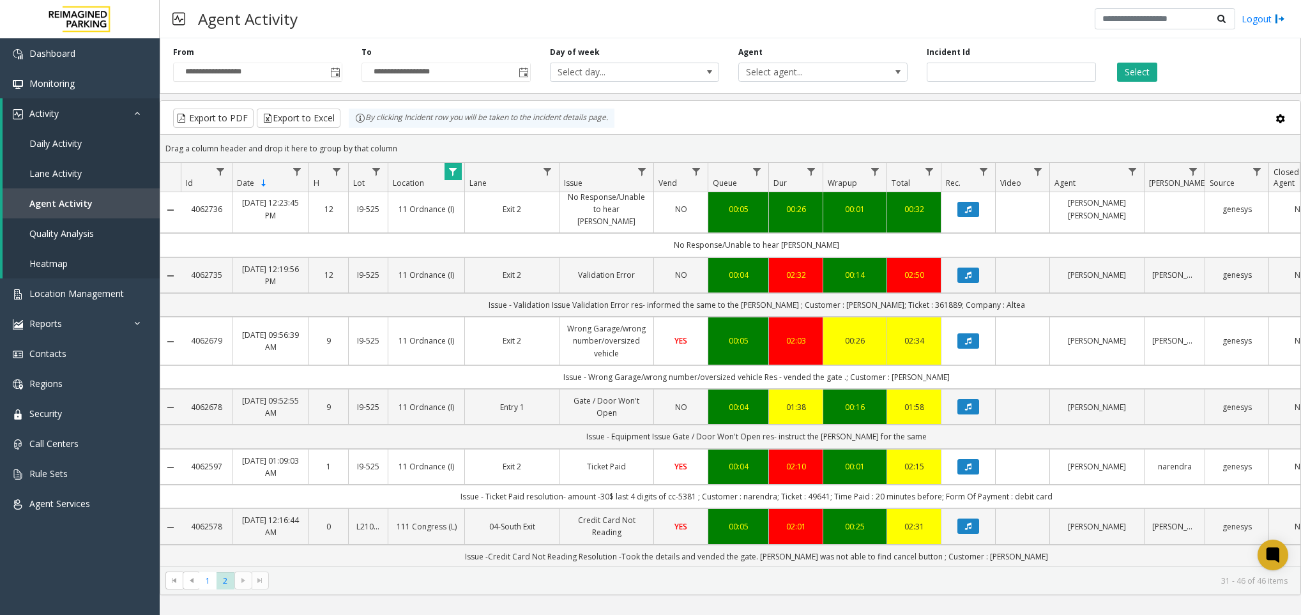
click at [454, 175] on span "Data table" at bounding box center [453, 172] width 10 height 10
drag, startPoint x: 485, startPoint y: 229, endPoint x: 426, endPoint y: 236, distance: 59.2
click at [426, 236] on app-root "**********" at bounding box center [650, 307] width 1301 height 615
click at [449, 167] on span "Data table" at bounding box center [453, 172] width 10 height 10
click at [455, 177] on span "Data table" at bounding box center [453, 172] width 10 height 10
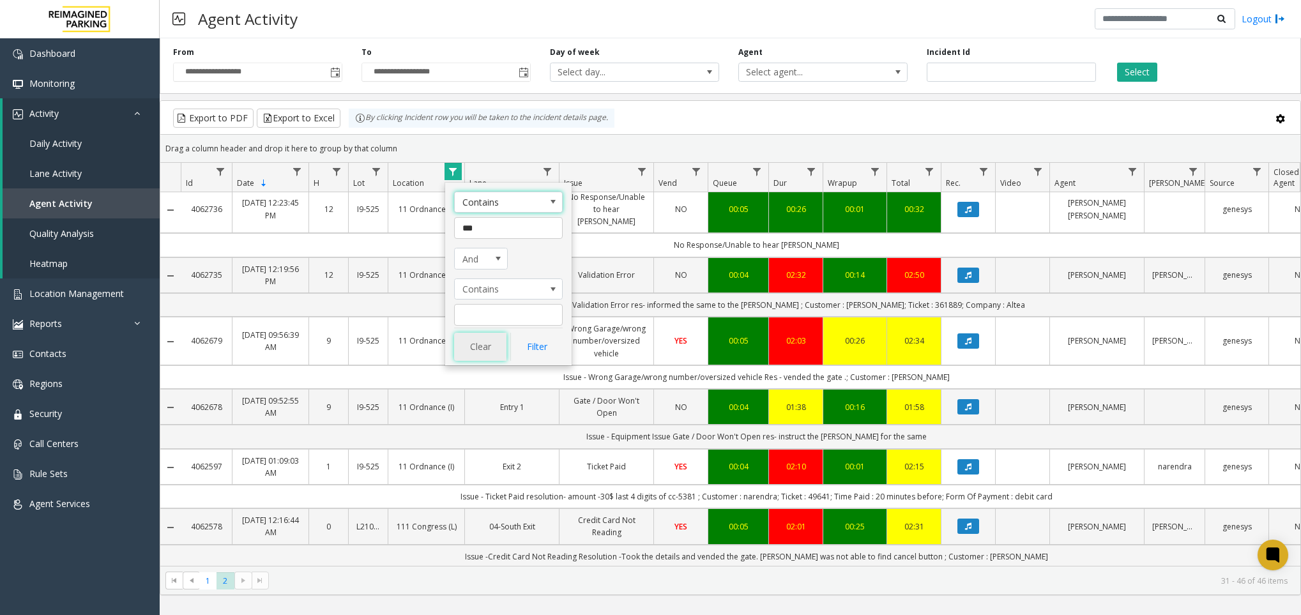
click at [478, 355] on button "Clear" at bounding box center [480, 347] width 52 height 28
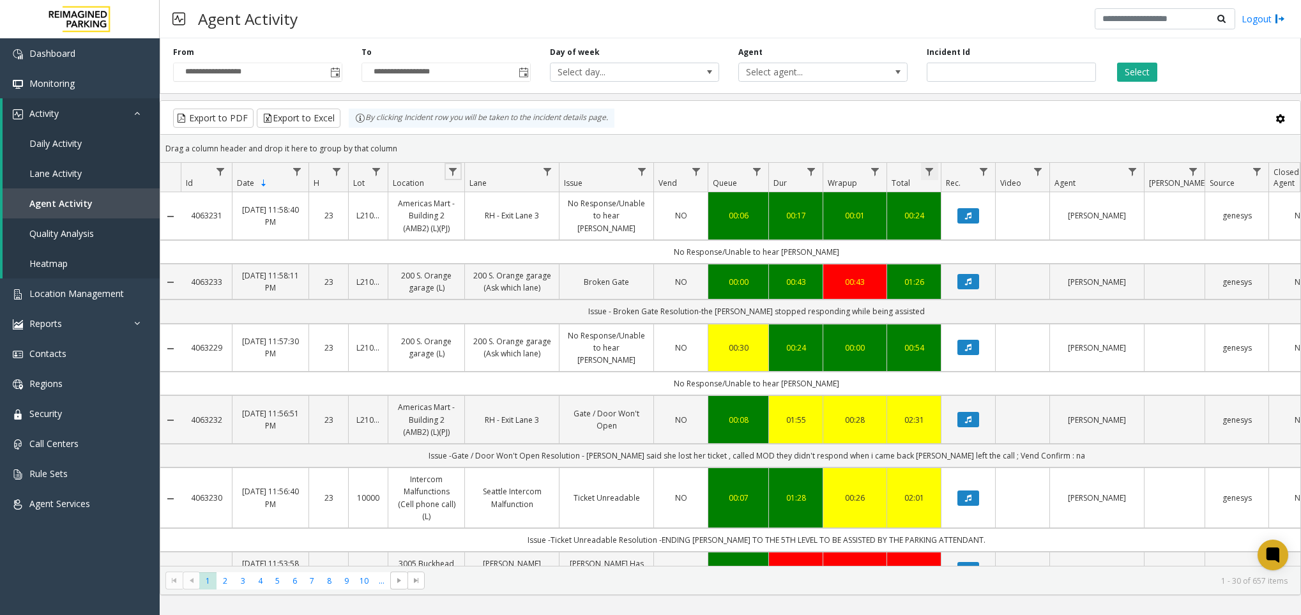
click at [928, 173] on span "Data table" at bounding box center [929, 172] width 10 height 10
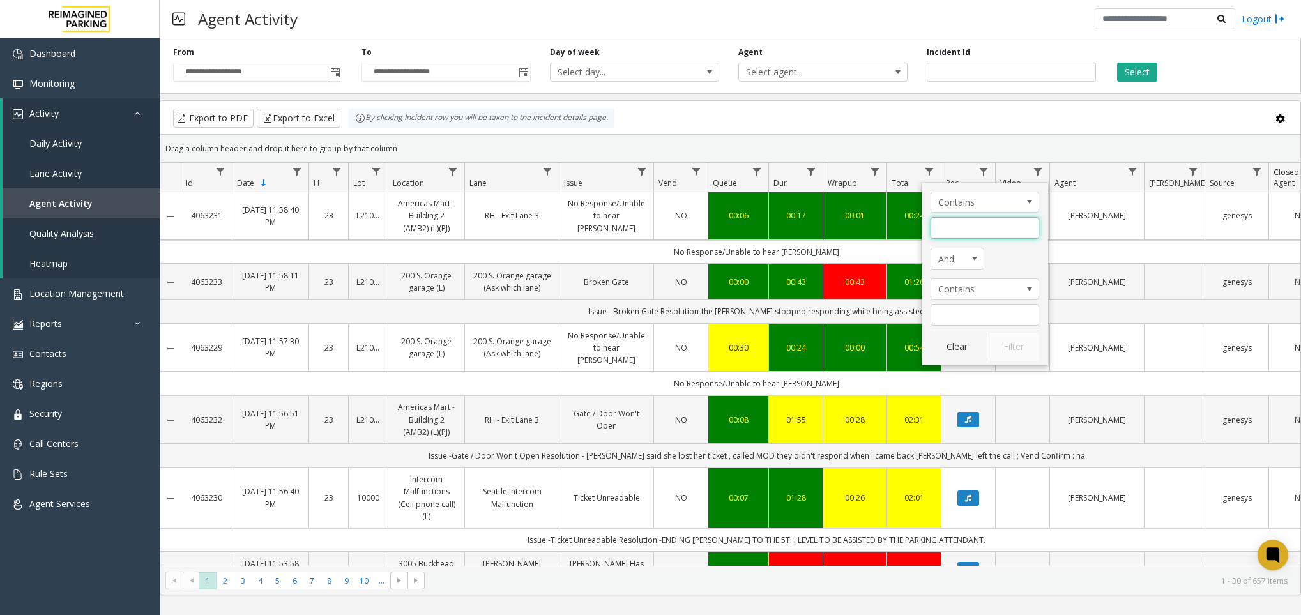
click at [955, 217] on input "Total Filter" at bounding box center [985, 228] width 109 height 22
type input "*"
click at [1009, 349] on button "Filter" at bounding box center [1013, 347] width 52 height 28
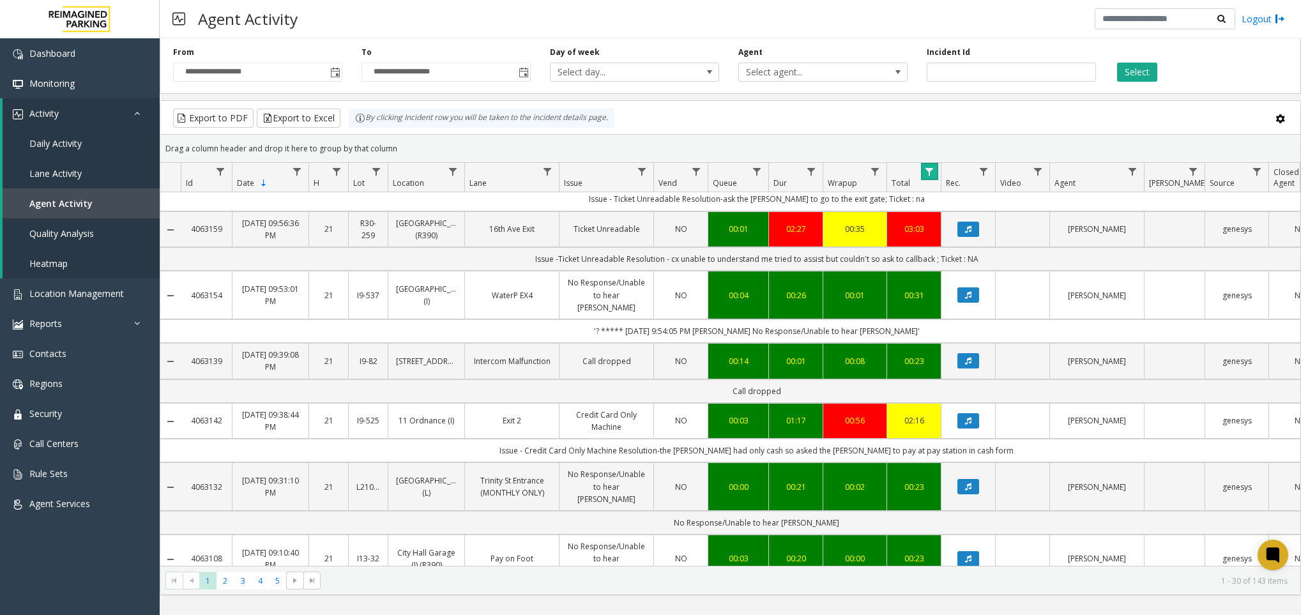
scroll to position [1595, 0]
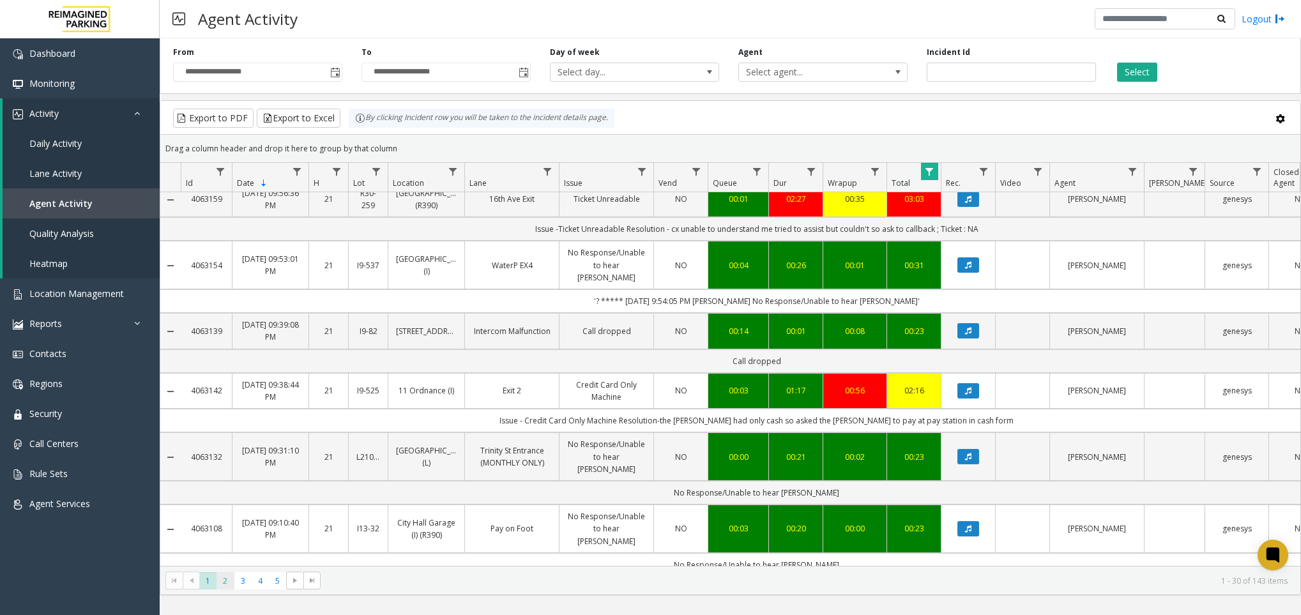
click at [231, 585] on span "2" at bounding box center [225, 580] width 17 height 17
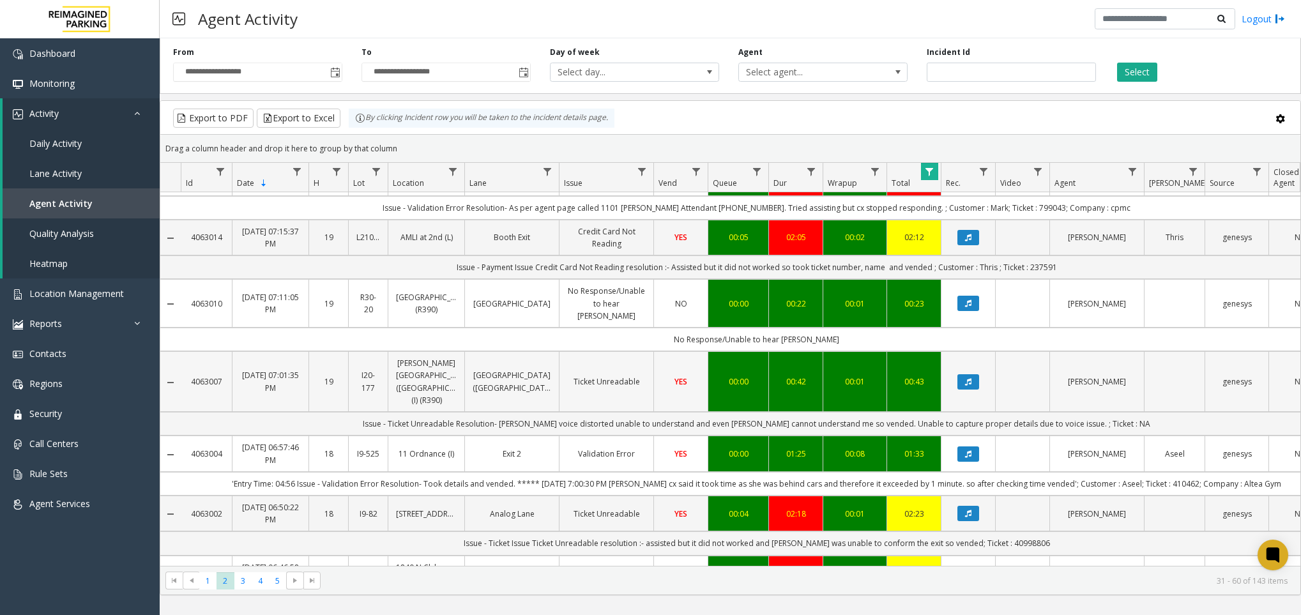
scroll to position [1629, 0]
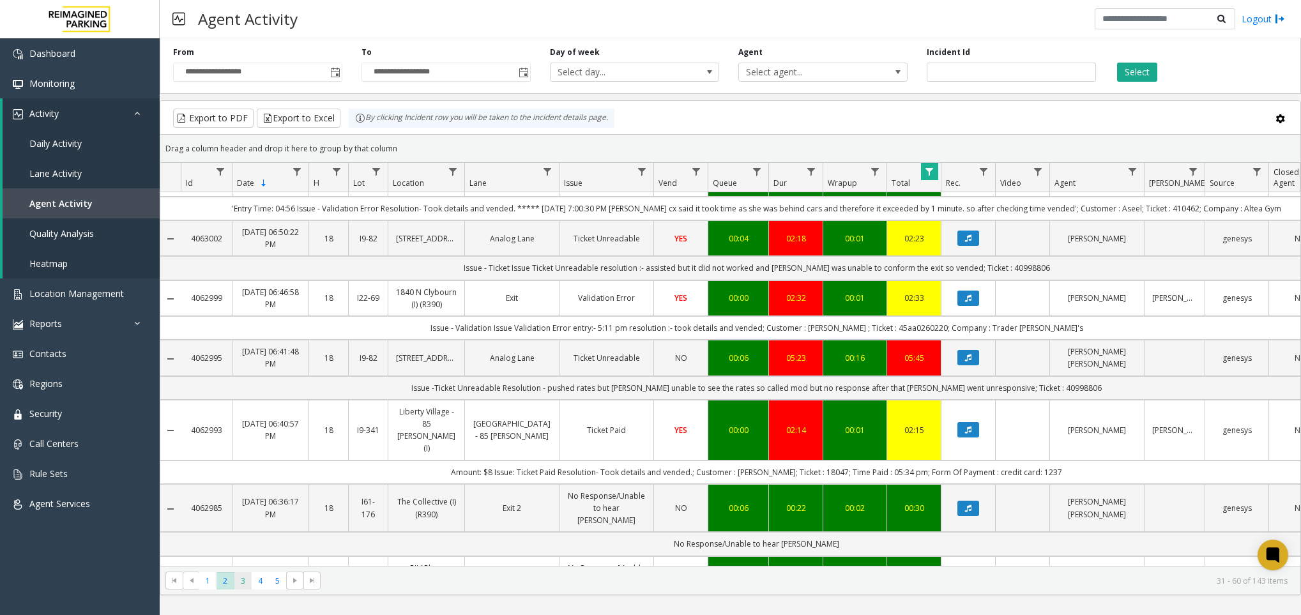
click at [242, 581] on span "3" at bounding box center [242, 580] width 17 height 17
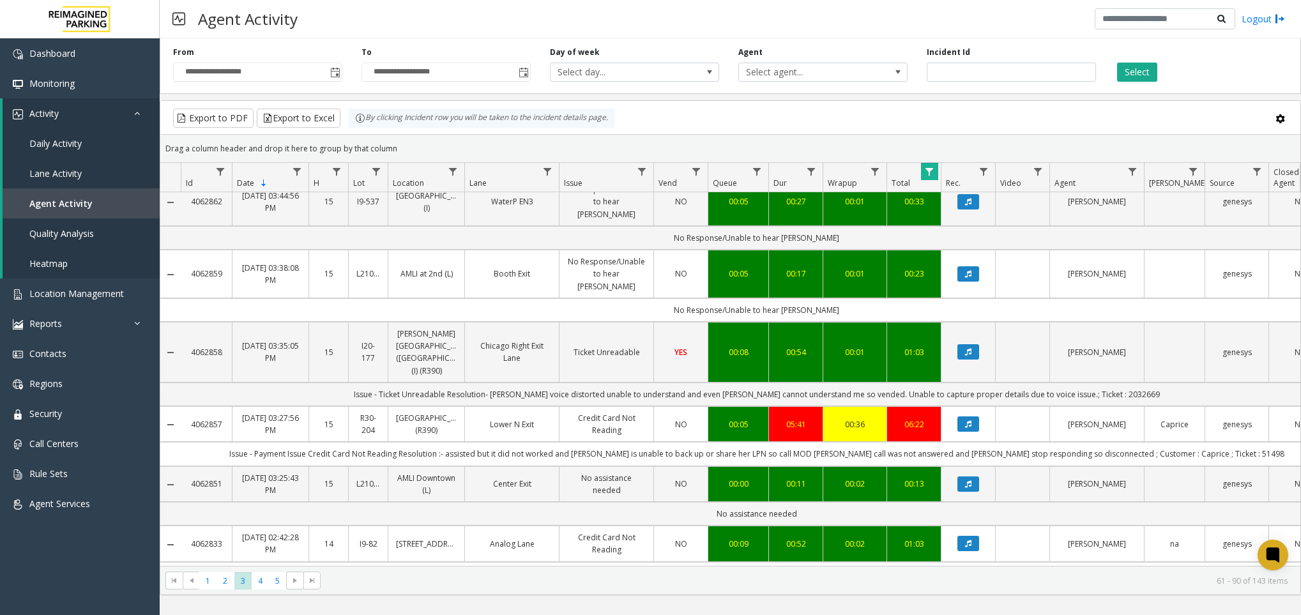
scroll to position [1595, 0]
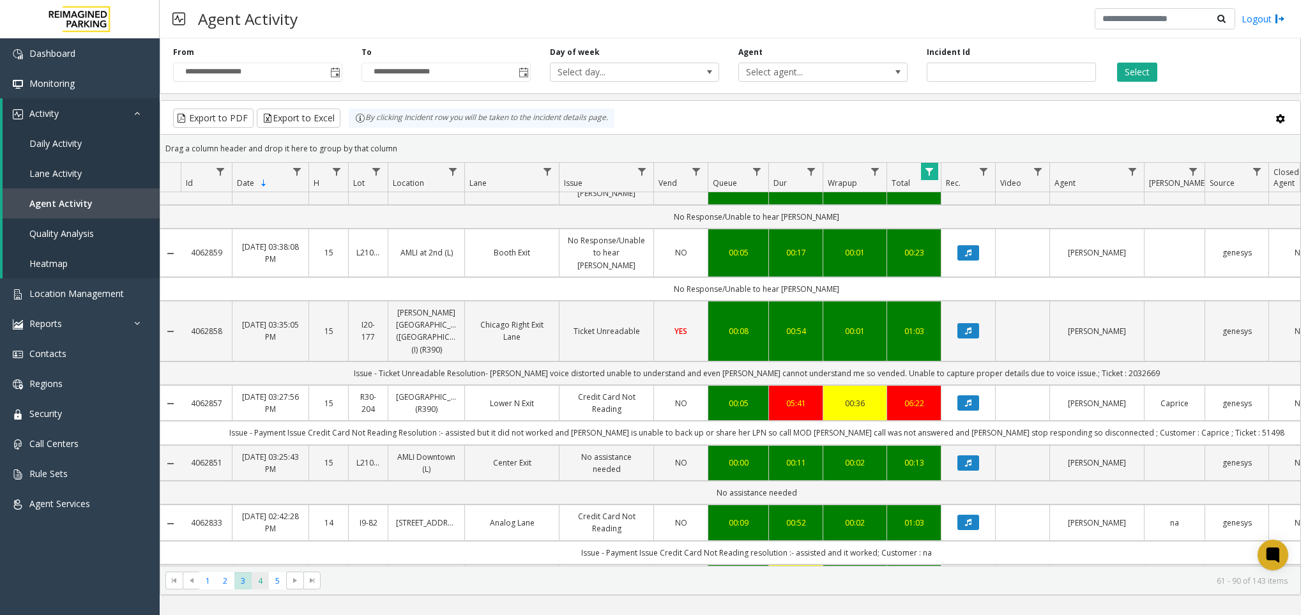
click at [261, 583] on span "4" at bounding box center [260, 580] width 17 height 17
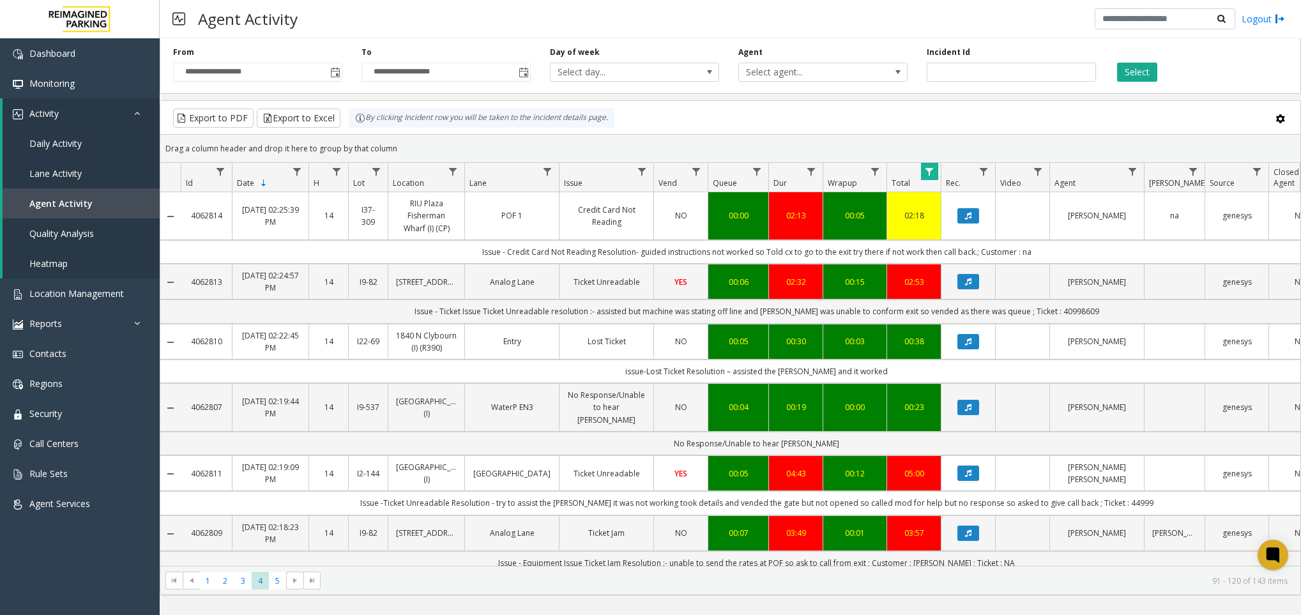
click at [644, 162] on kendo-grid-group-panel "Drag a column header and drop it here to group by that column" at bounding box center [730, 149] width 1140 height 28
click at [643, 167] on span "Data table" at bounding box center [642, 172] width 10 height 10
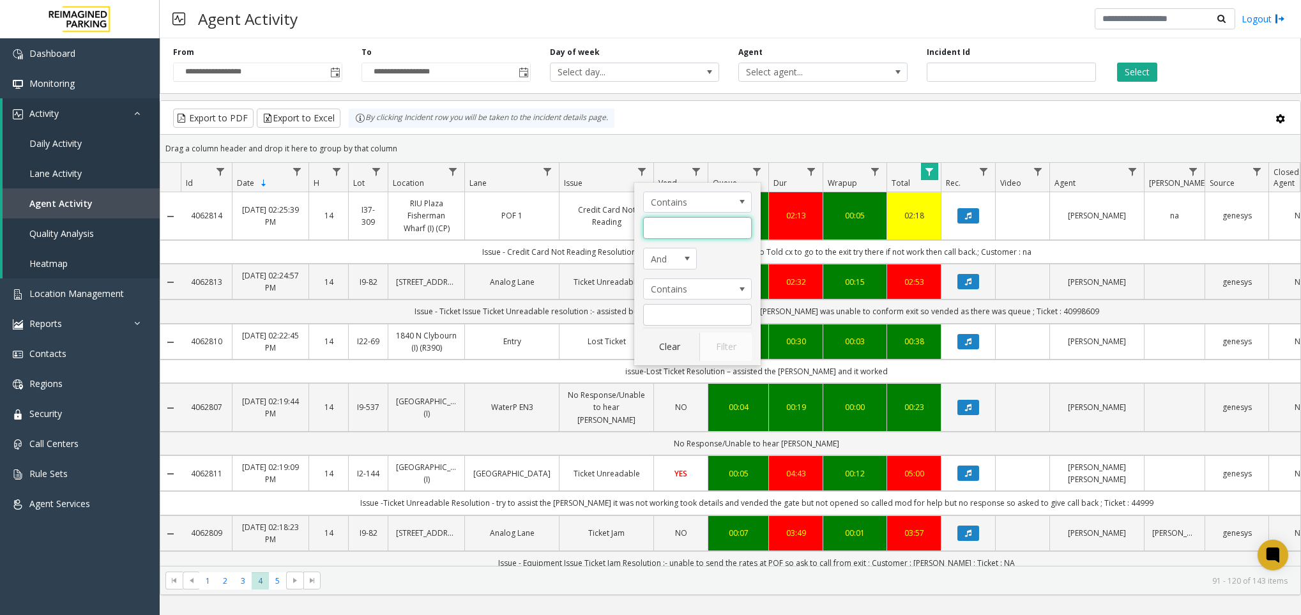
click at [669, 228] on input "Issue Filter" at bounding box center [697, 228] width 109 height 22
type input "**********"
click button "Filter" at bounding box center [726, 347] width 52 height 28
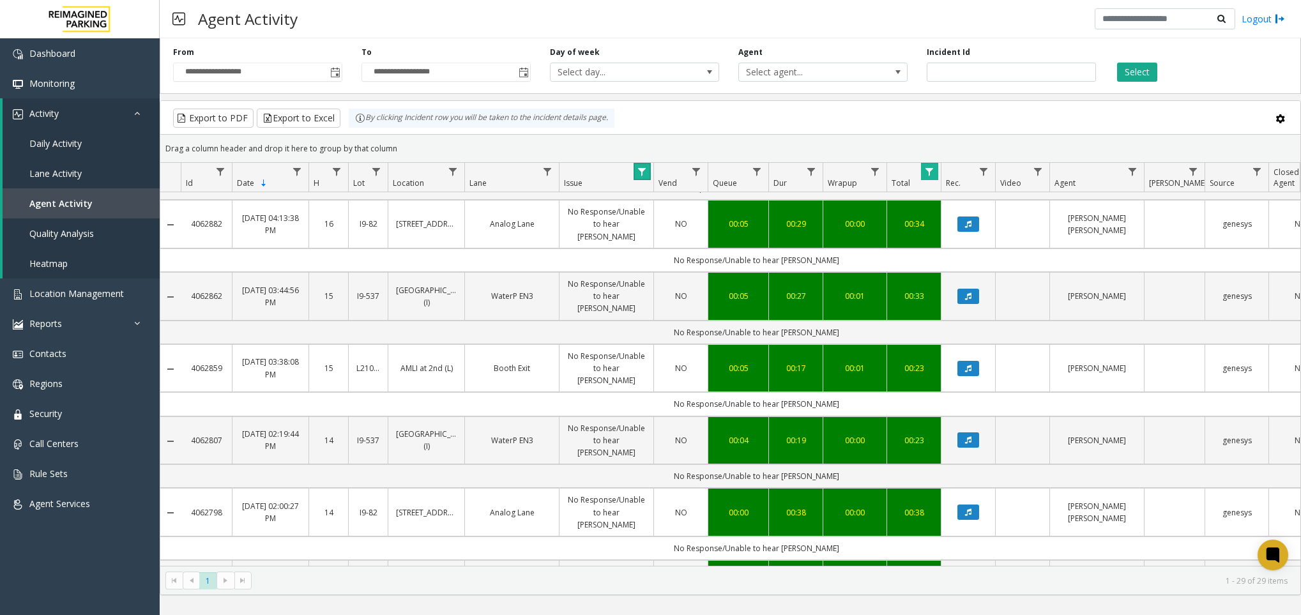
scroll to position [1150, 0]
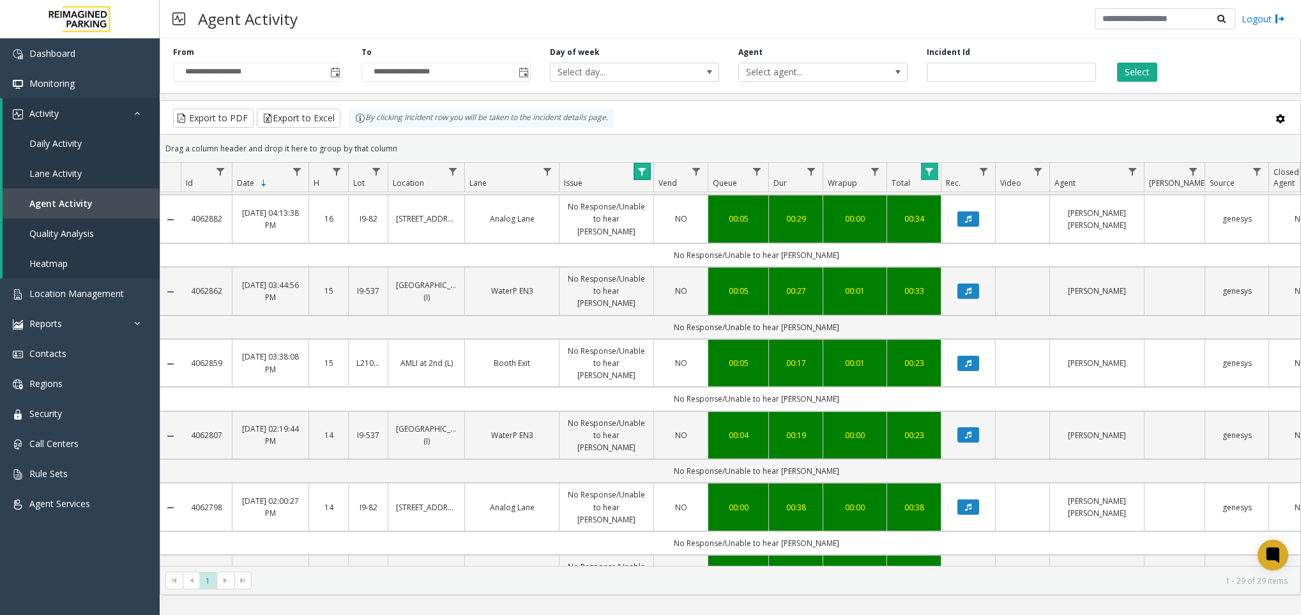
click at [641, 171] on span "Data table" at bounding box center [642, 172] width 10 height 10
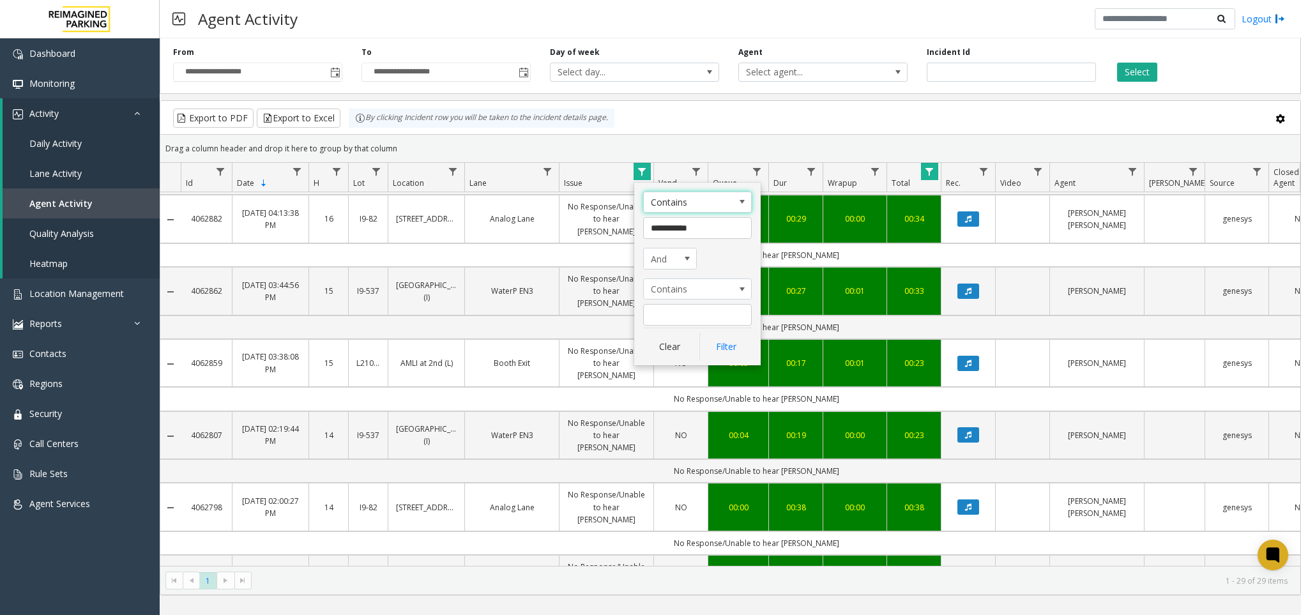
click at [928, 173] on app-root "**********" at bounding box center [650, 307] width 1301 height 615
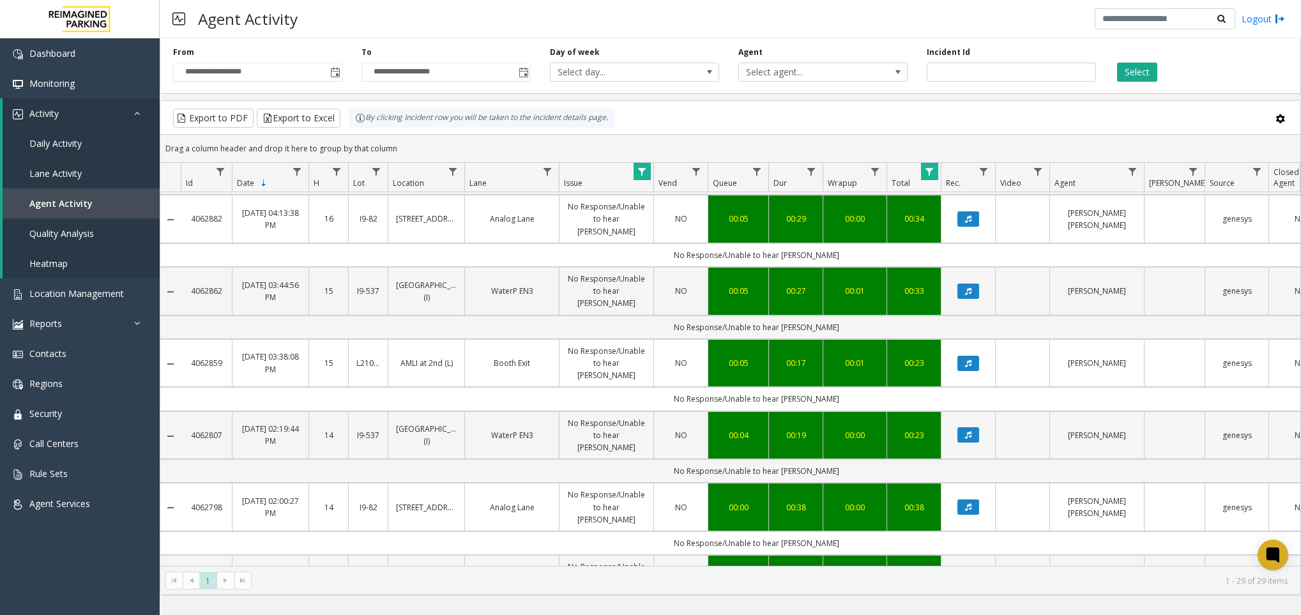
click at [928, 173] on span "Data table" at bounding box center [929, 172] width 10 height 10
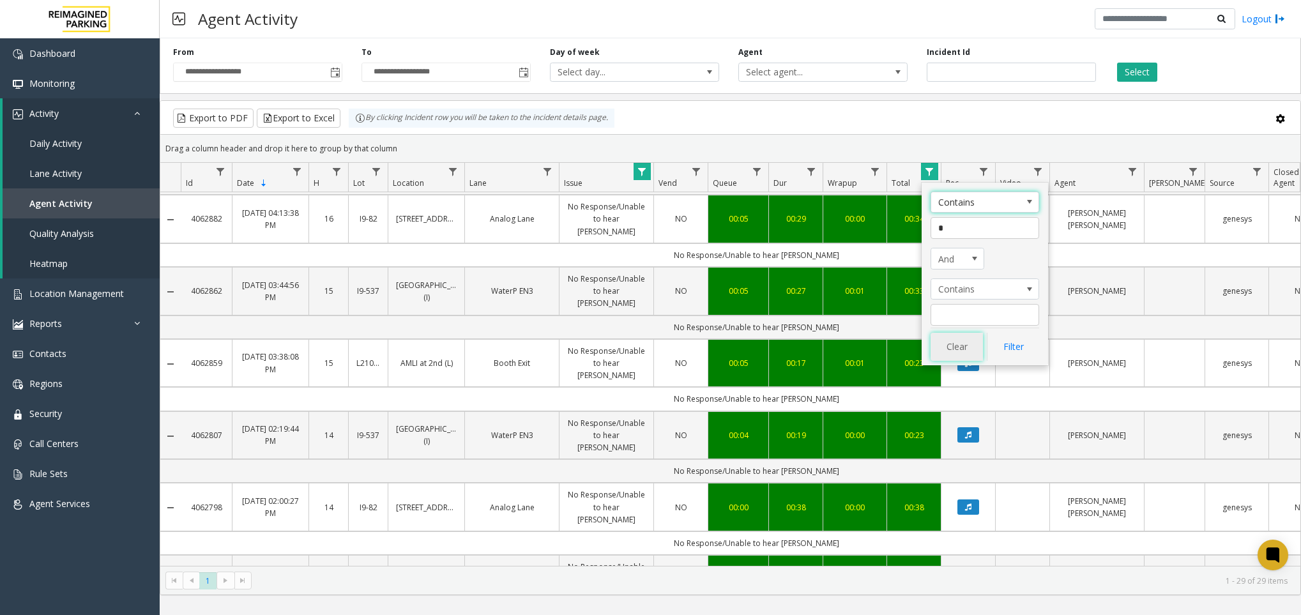
click at [963, 347] on button "Clear" at bounding box center [957, 347] width 52 height 28
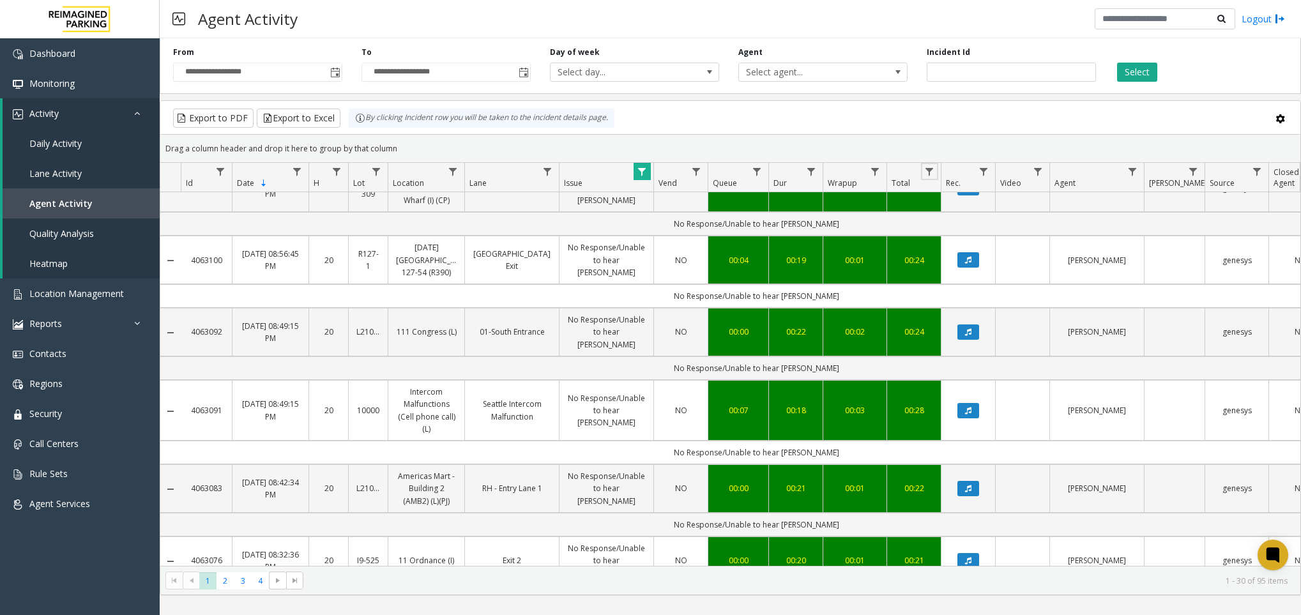
scroll to position [1595, 0]
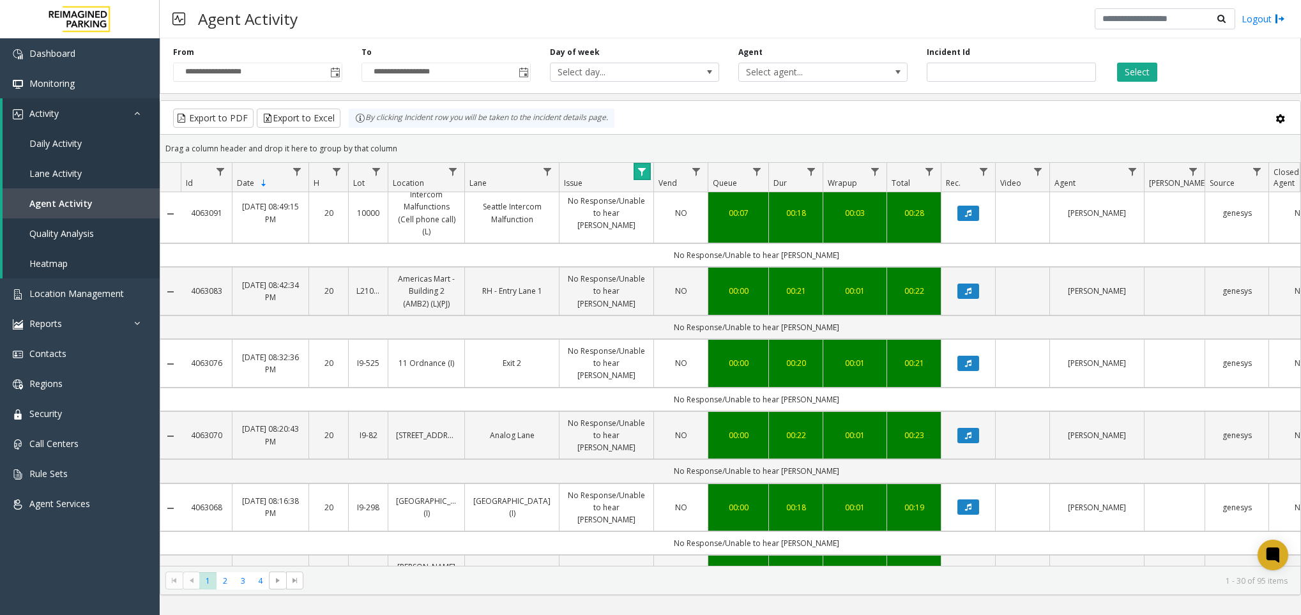
click at [648, 171] on link "Data table" at bounding box center [642, 171] width 17 height 17
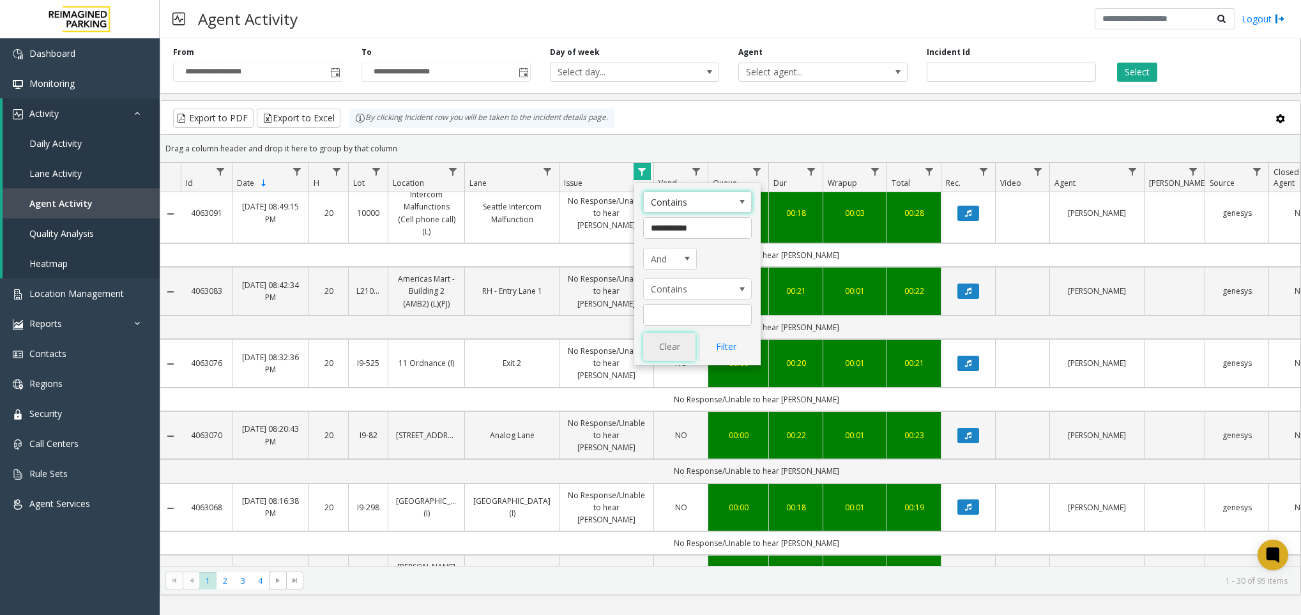
click at [671, 345] on button "Clear" at bounding box center [669, 347] width 52 height 28
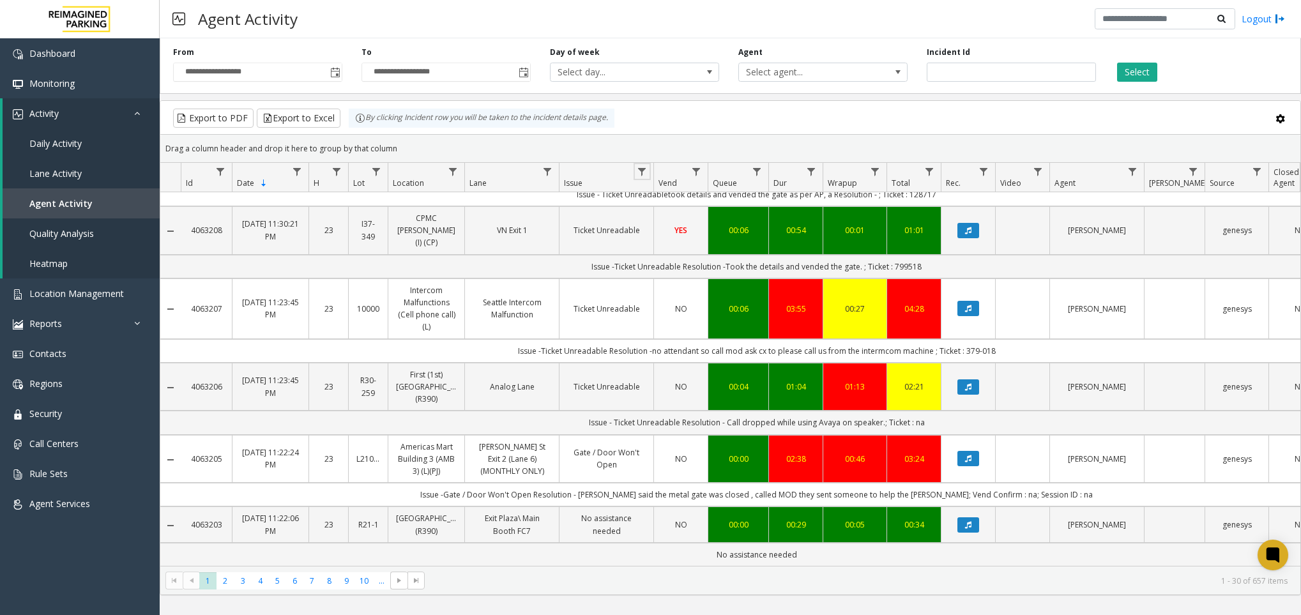
scroll to position [1631, 0]
click at [449, 167] on span "Data table" at bounding box center [453, 172] width 10 height 10
click at [491, 225] on input "Location Filter" at bounding box center [508, 228] width 109 height 22
type input "********"
click button "Filter" at bounding box center [536, 347] width 52 height 28
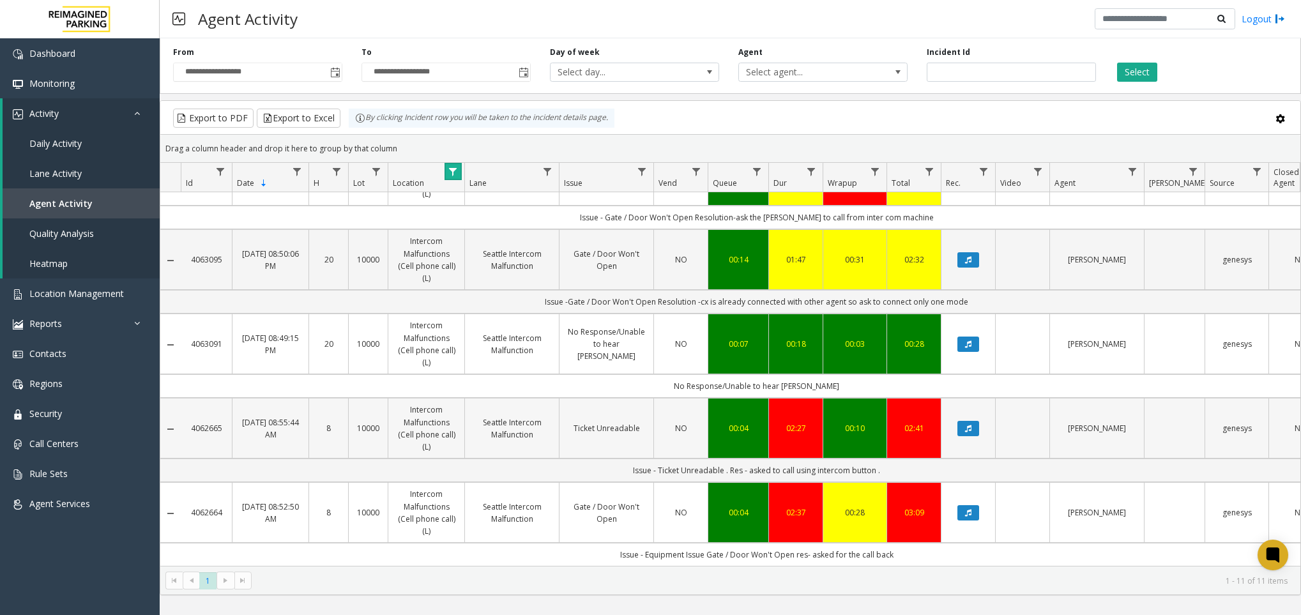
scroll to position [581, 0]
click at [449, 167] on span "Data table" at bounding box center [453, 172] width 10 height 10
click at [464, 348] on button "Clear" at bounding box center [480, 347] width 52 height 28
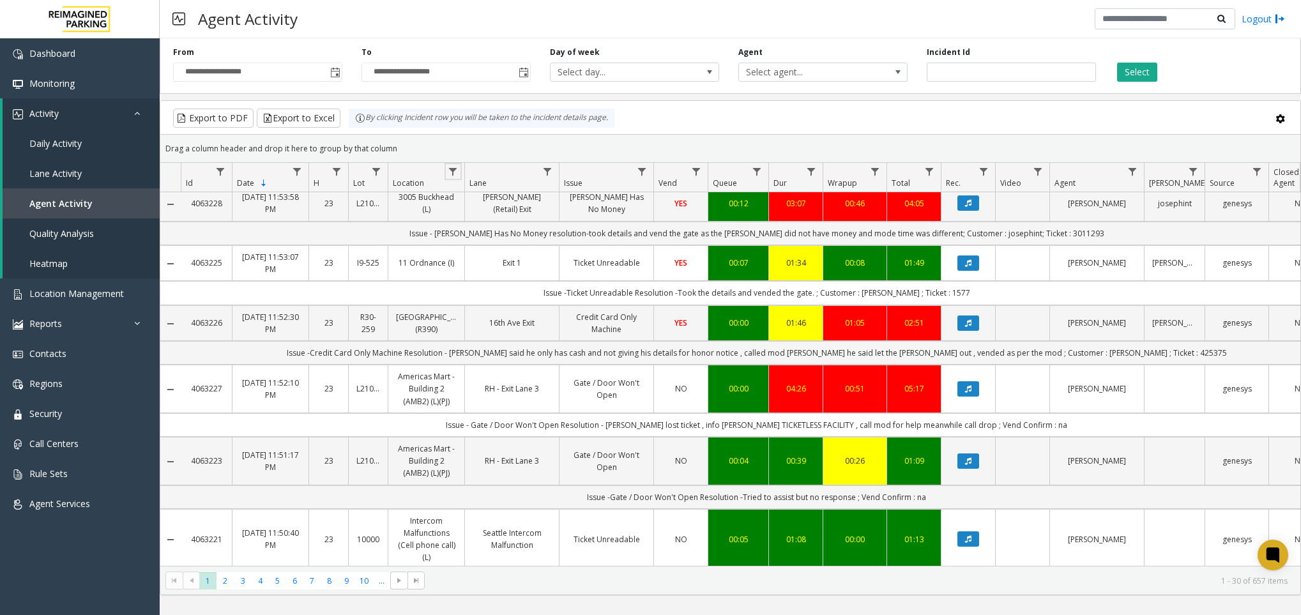
scroll to position [383, 0]
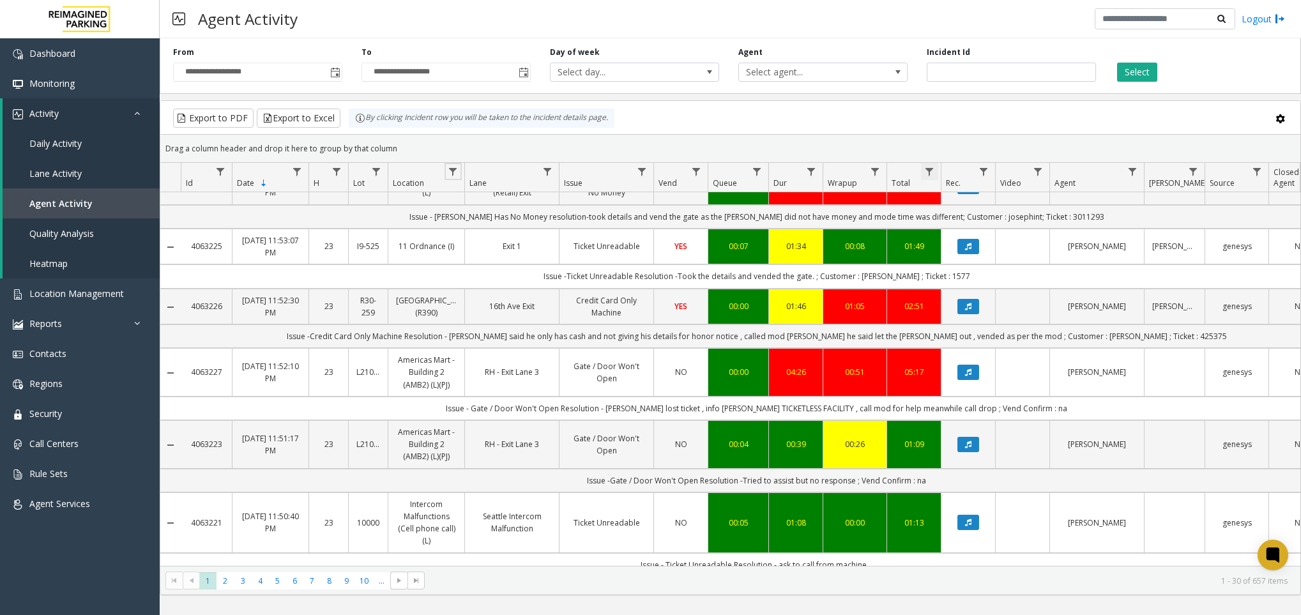
click at [933, 169] on span "Data table" at bounding box center [929, 172] width 10 height 10
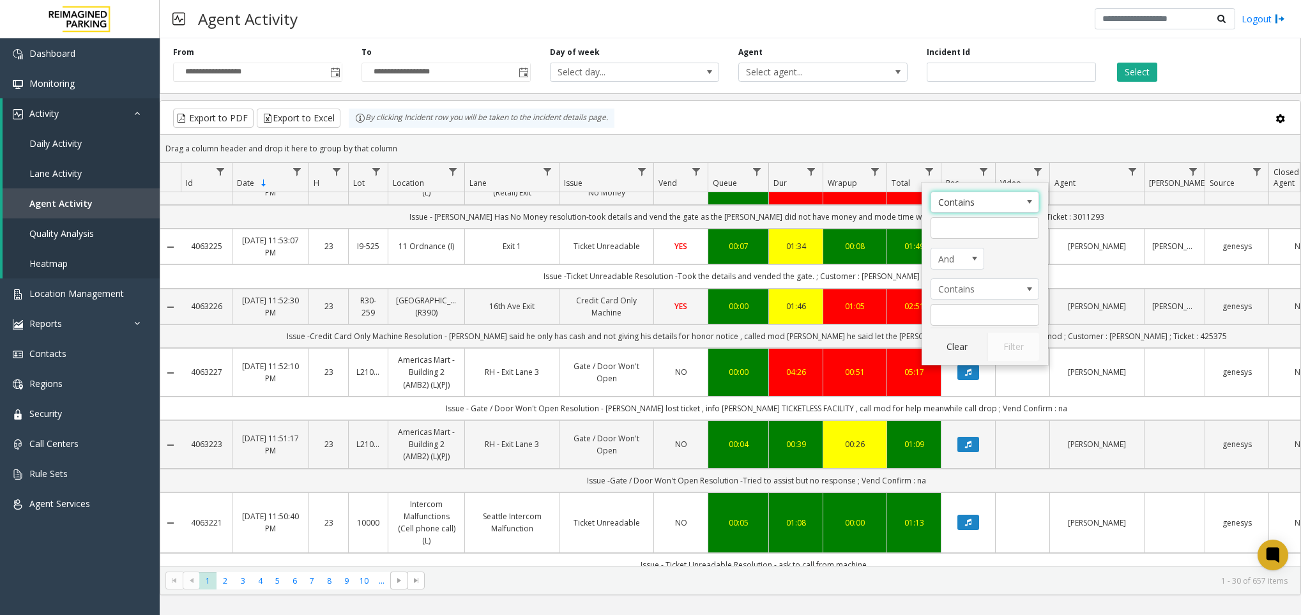
click at [1009, 211] on span "Contains" at bounding box center [975, 202] width 86 height 20
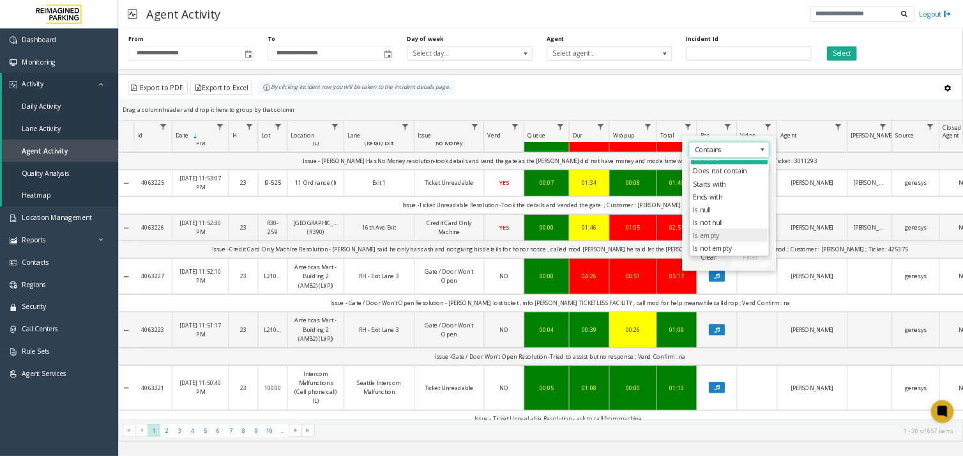
scroll to position [0, 0]
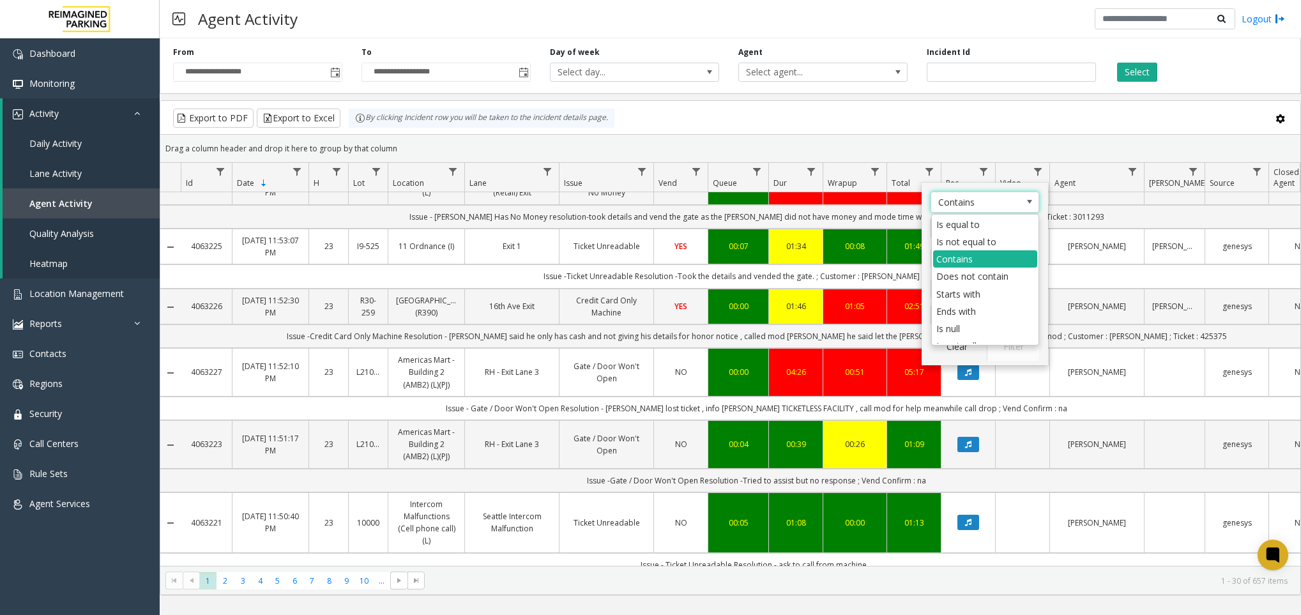
click at [935, 132] on kendo-grid-toolbar "Export to PDF Export to Excel By clicking Incident row you will be taken to the…" at bounding box center [730, 118] width 1140 height 34
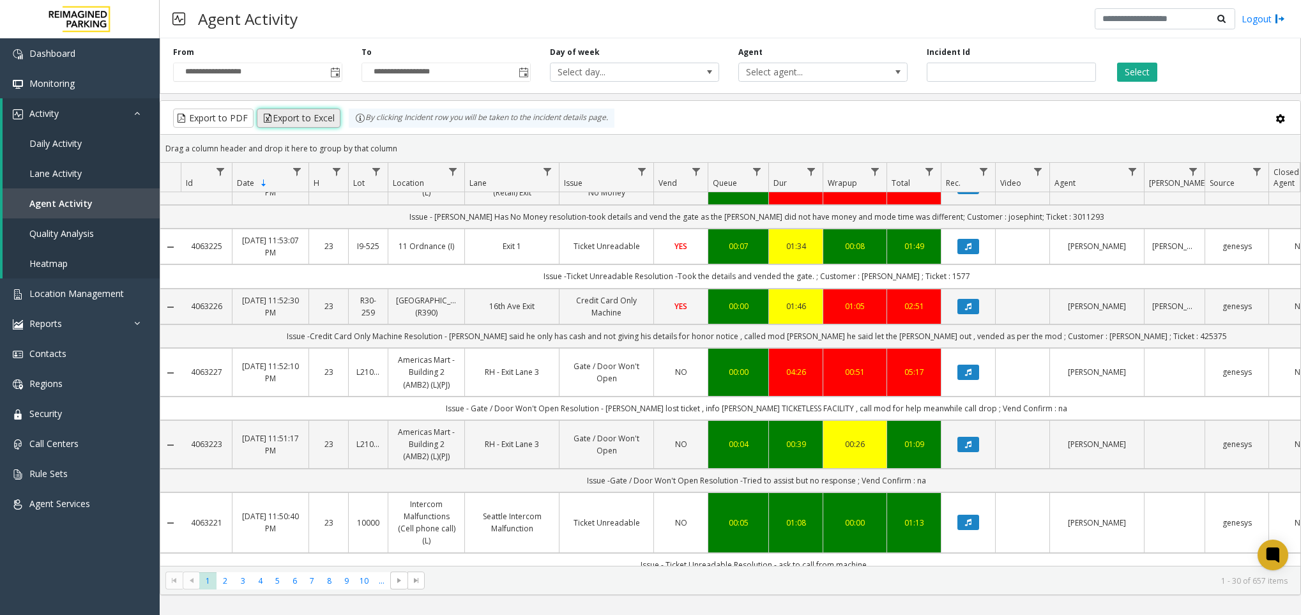
click at [318, 123] on button "Export to Excel" at bounding box center [299, 118] width 84 height 19
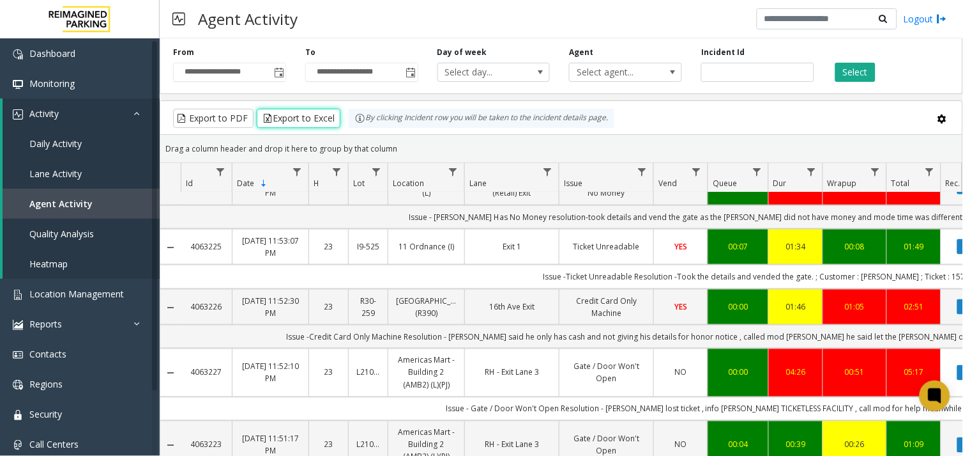
scroll to position [383, 0]
click at [104, 291] on span "Location Management" at bounding box center [76, 294] width 95 height 12
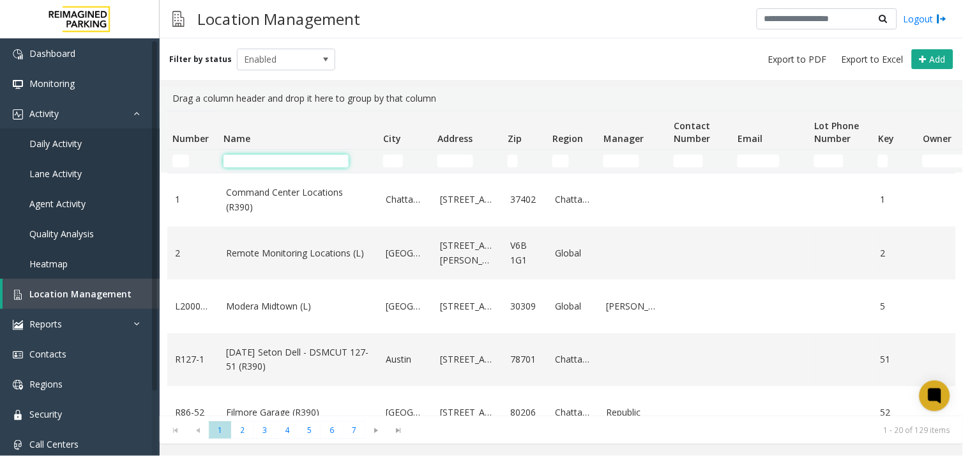
click at [285, 157] on input "Name Filter" at bounding box center [286, 161] width 125 height 13
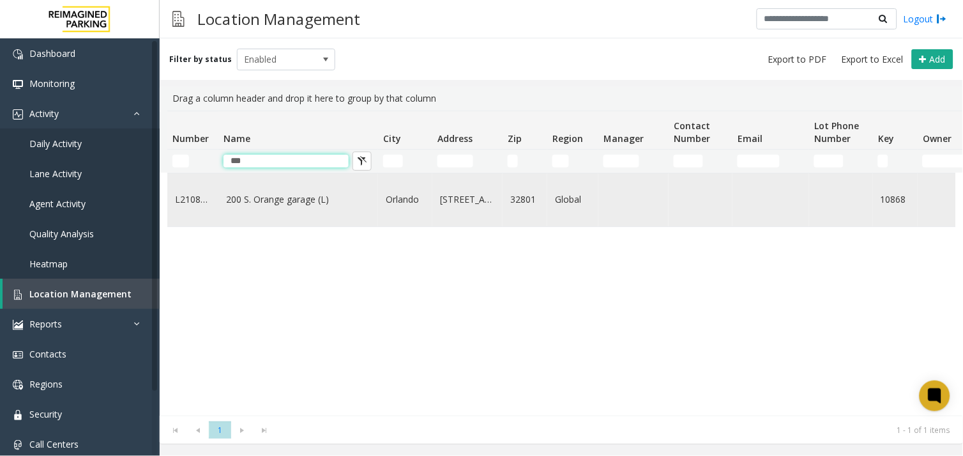
type input "***"
click at [263, 213] on td "200 S. Orange garage (L)" at bounding box center [299, 199] width 160 height 53
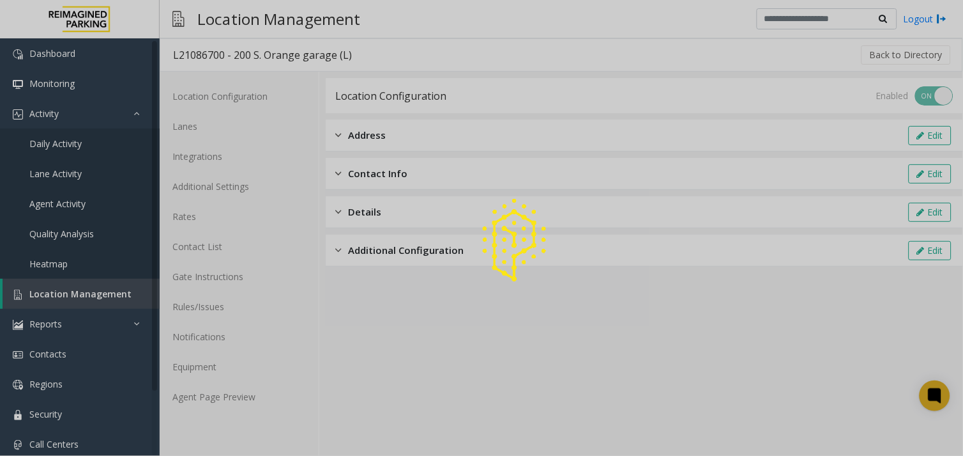
click at [252, 403] on div at bounding box center [481, 228] width 963 height 456
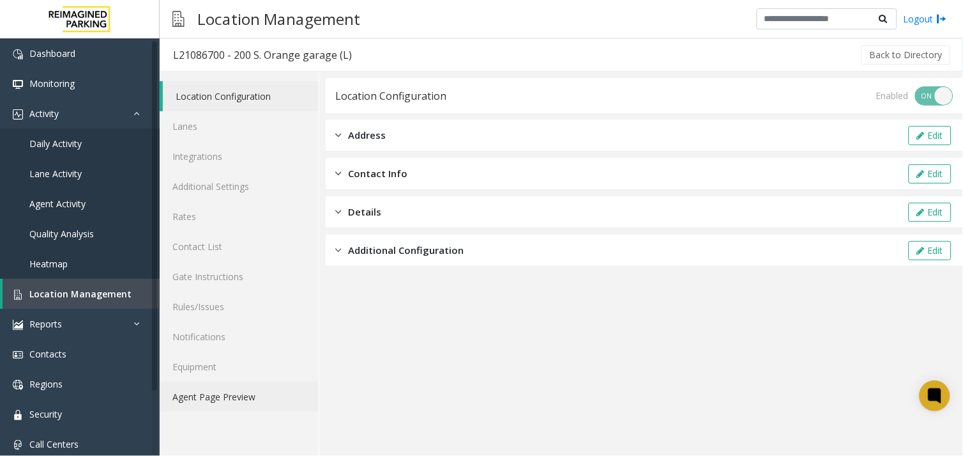
click at [250, 403] on link "Agent Page Preview" at bounding box center [239, 396] width 159 height 30
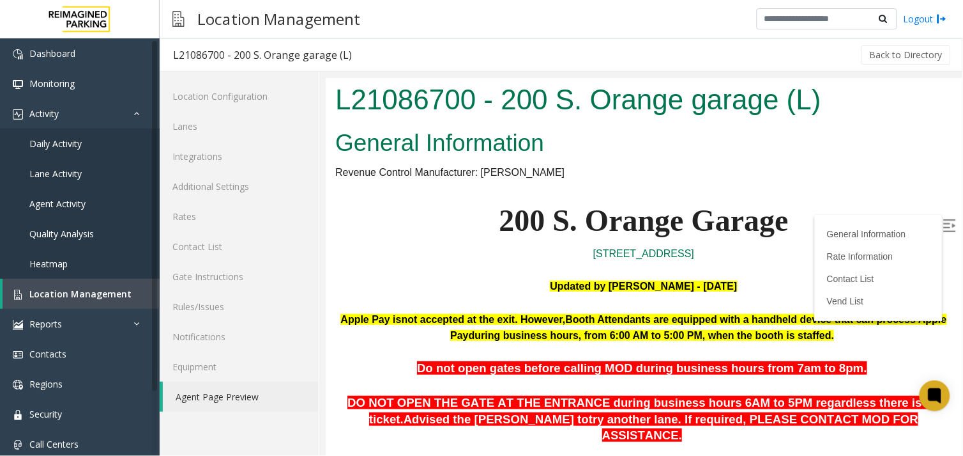
scroll to position [815, 0]
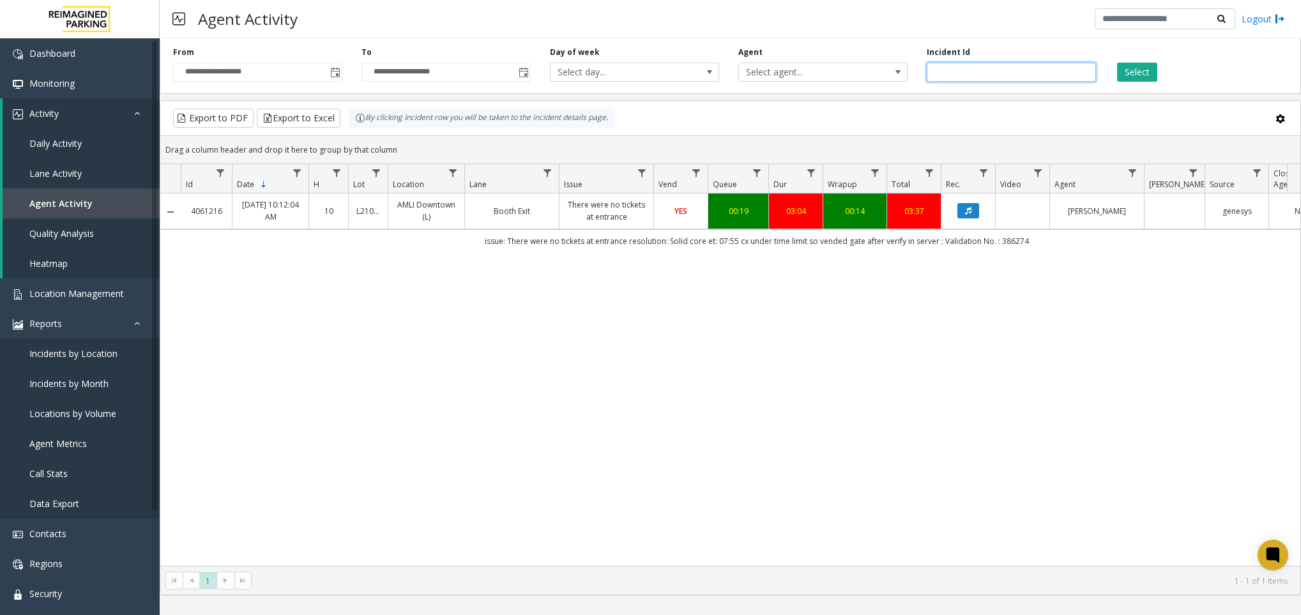
click at [937, 70] on input "*******" at bounding box center [1011, 72] width 169 height 19
paste input "number"
click at [1137, 77] on button "Select" at bounding box center [1137, 72] width 40 height 19
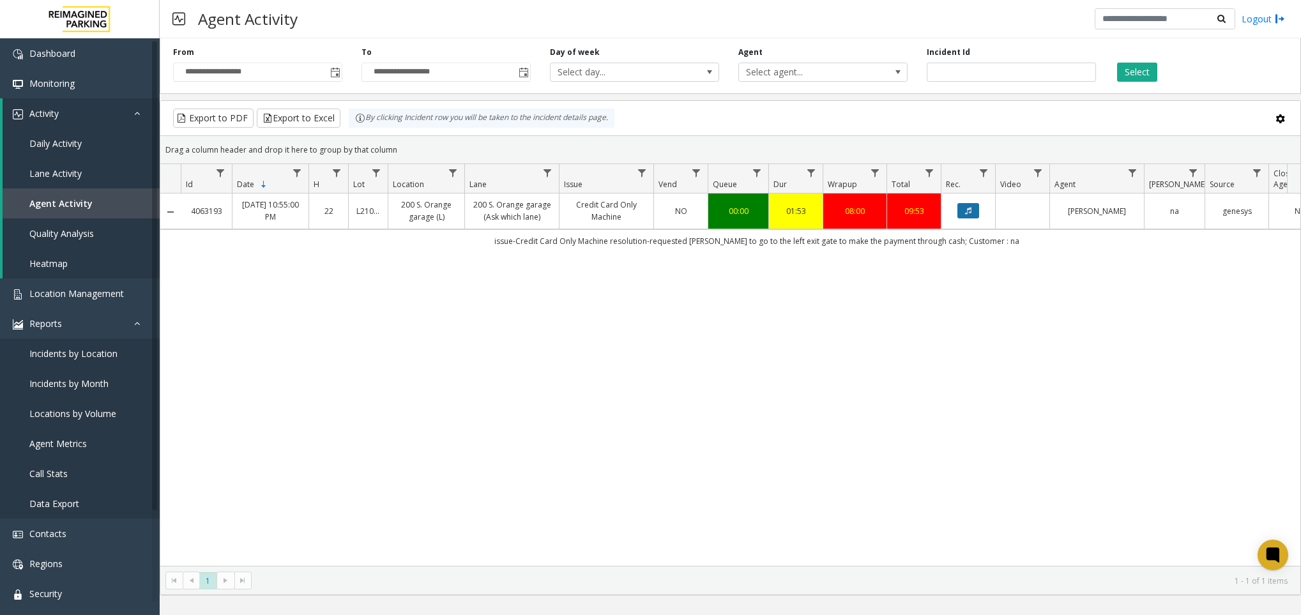
click at [976, 211] on button "Data table" at bounding box center [969, 210] width 22 height 15
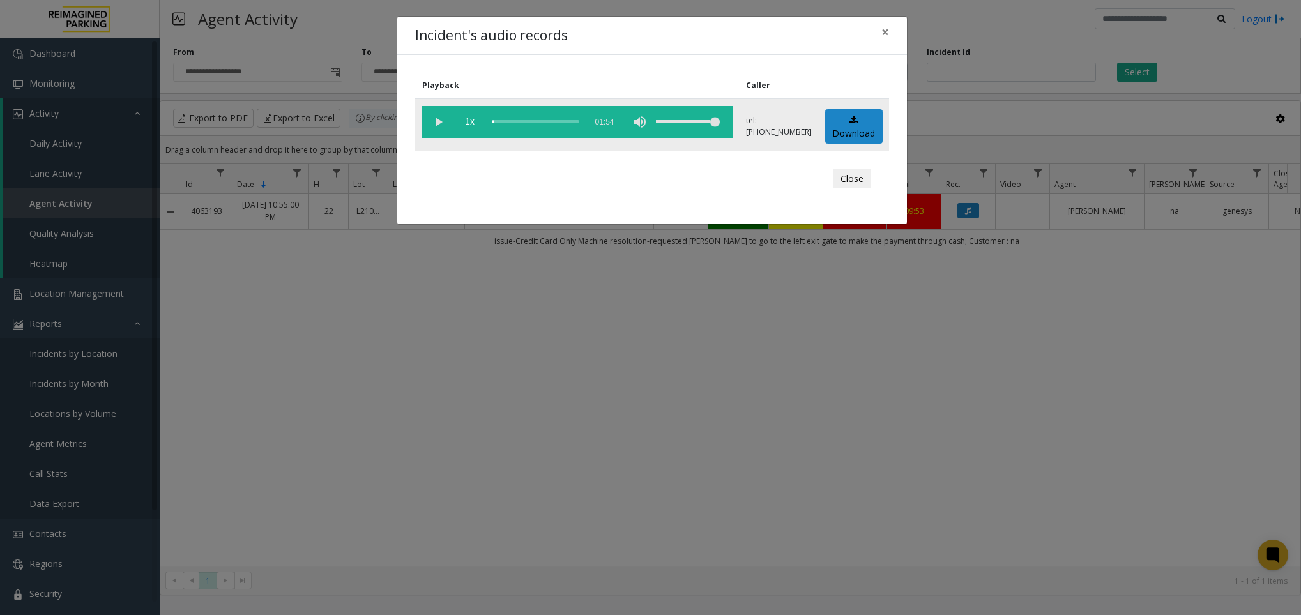
click at [436, 127] on vg-play-pause at bounding box center [438, 122] width 32 height 32
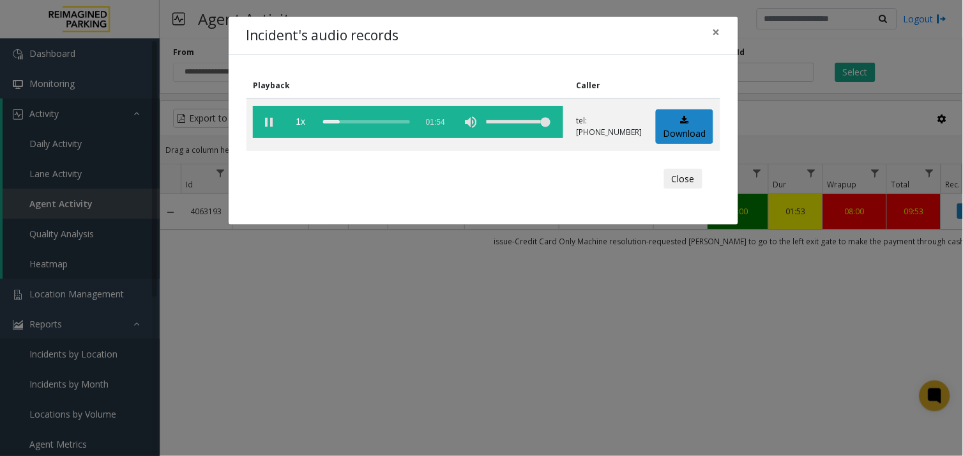
click at [444, 343] on div "Incident's audio records × Playback Caller 1x 01:54 tel:01086890014074052286 Do…" at bounding box center [481, 228] width 963 height 456
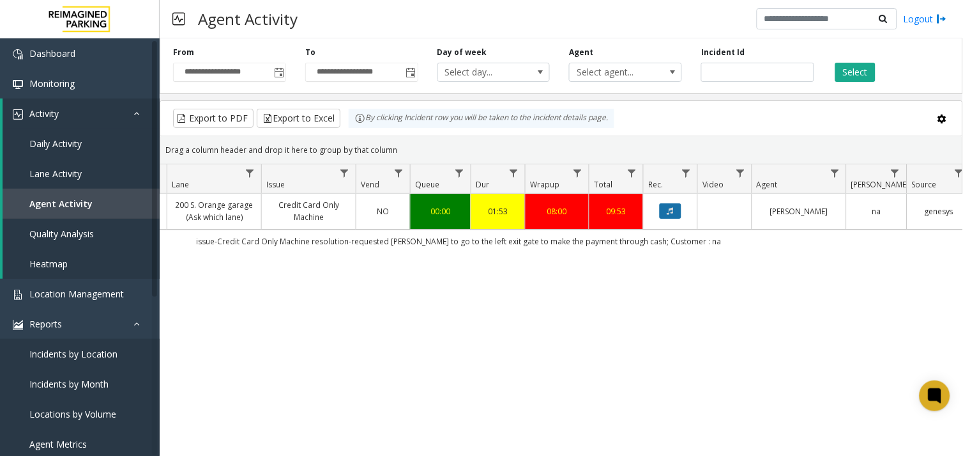
click at [675, 214] on button "Data table" at bounding box center [671, 210] width 22 height 15
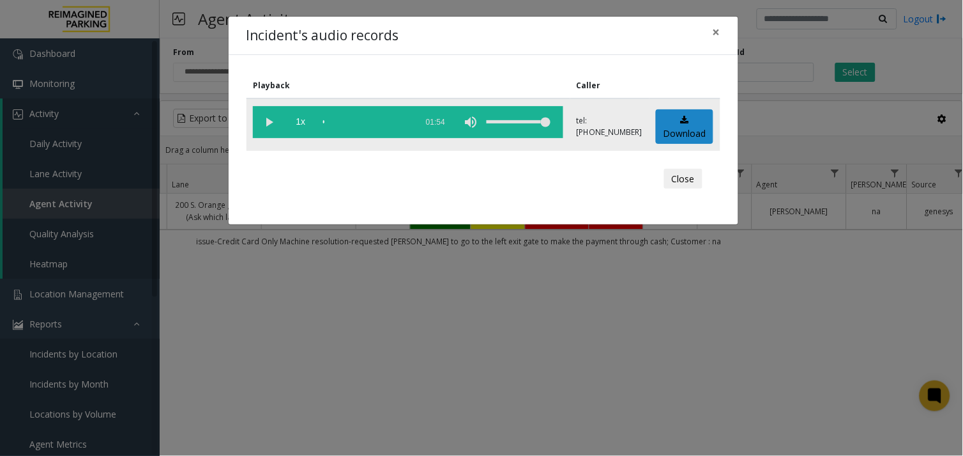
click at [270, 125] on vg-play-pause at bounding box center [269, 122] width 32 height 32
click at [297, 122] on span "1x" at bounding box center [301, 122] width 32 height 32
click at [298, 123] on span "1.5x" at bounding box center [301, 122] width 32 height 32
click at [304, 362] on div "Incident's audio records × Playback Caller 2x 01:54 tel:01086890014074052286 Do…" at bounding box center [481, 228] width 963 height 456
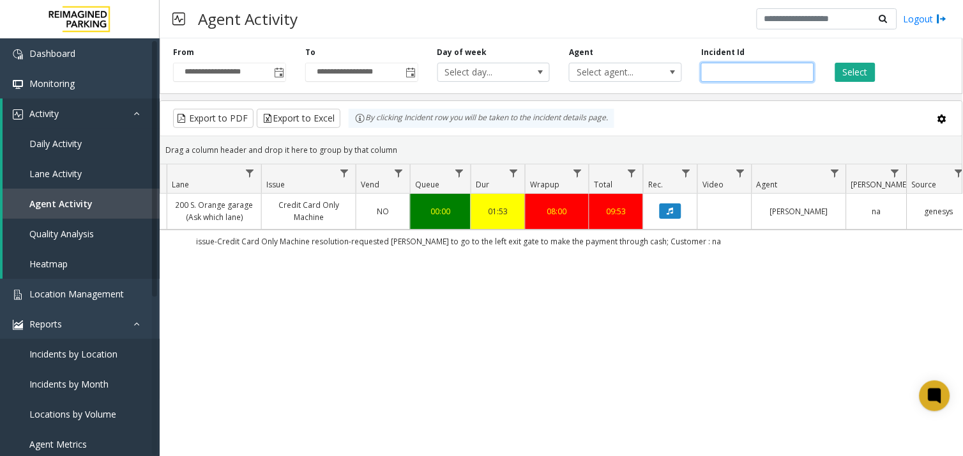
type input "*******"
